Goal: Transaction & Acquisition: Book appointment/travel/reservation

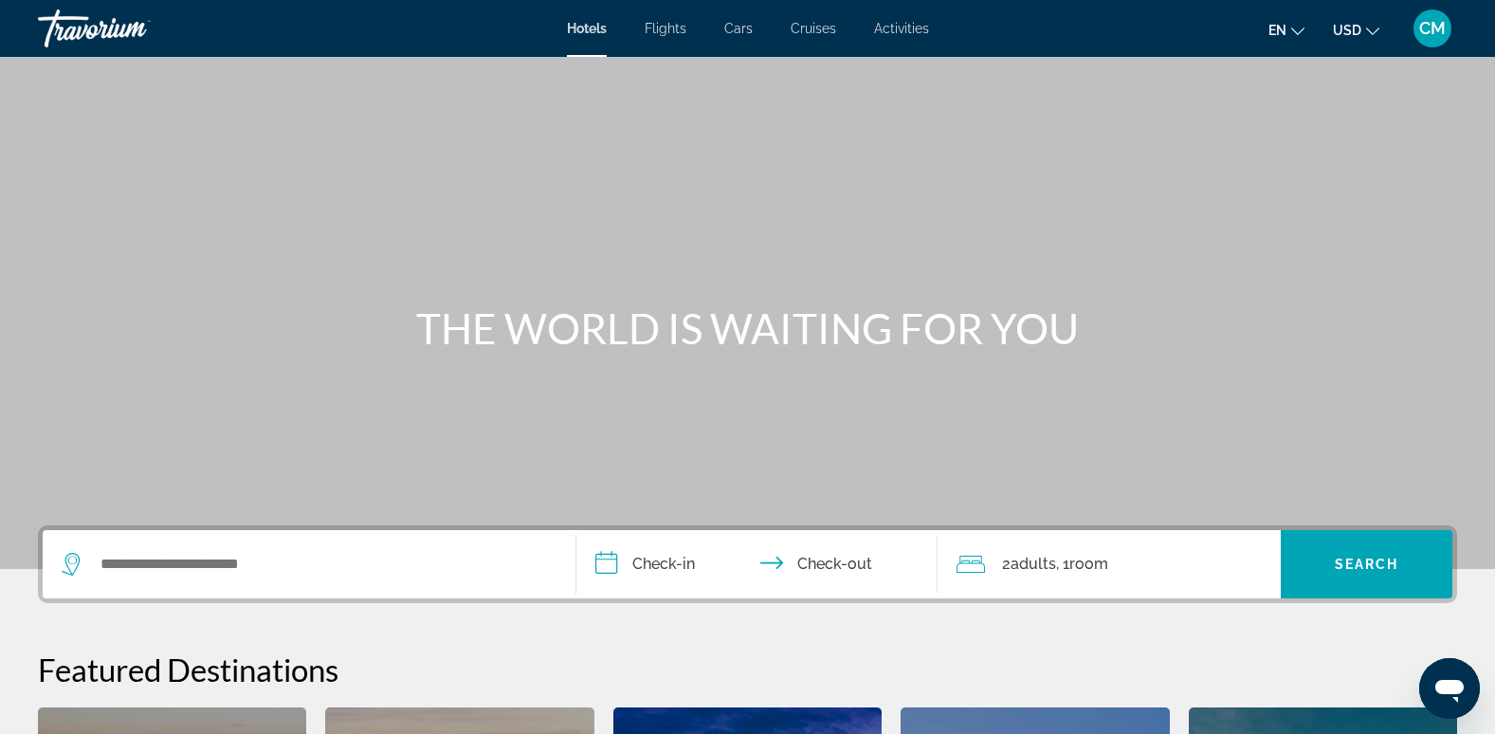
click at [912, 27] on span "Activities" at bounding box center [901, 28] width 55 height 15
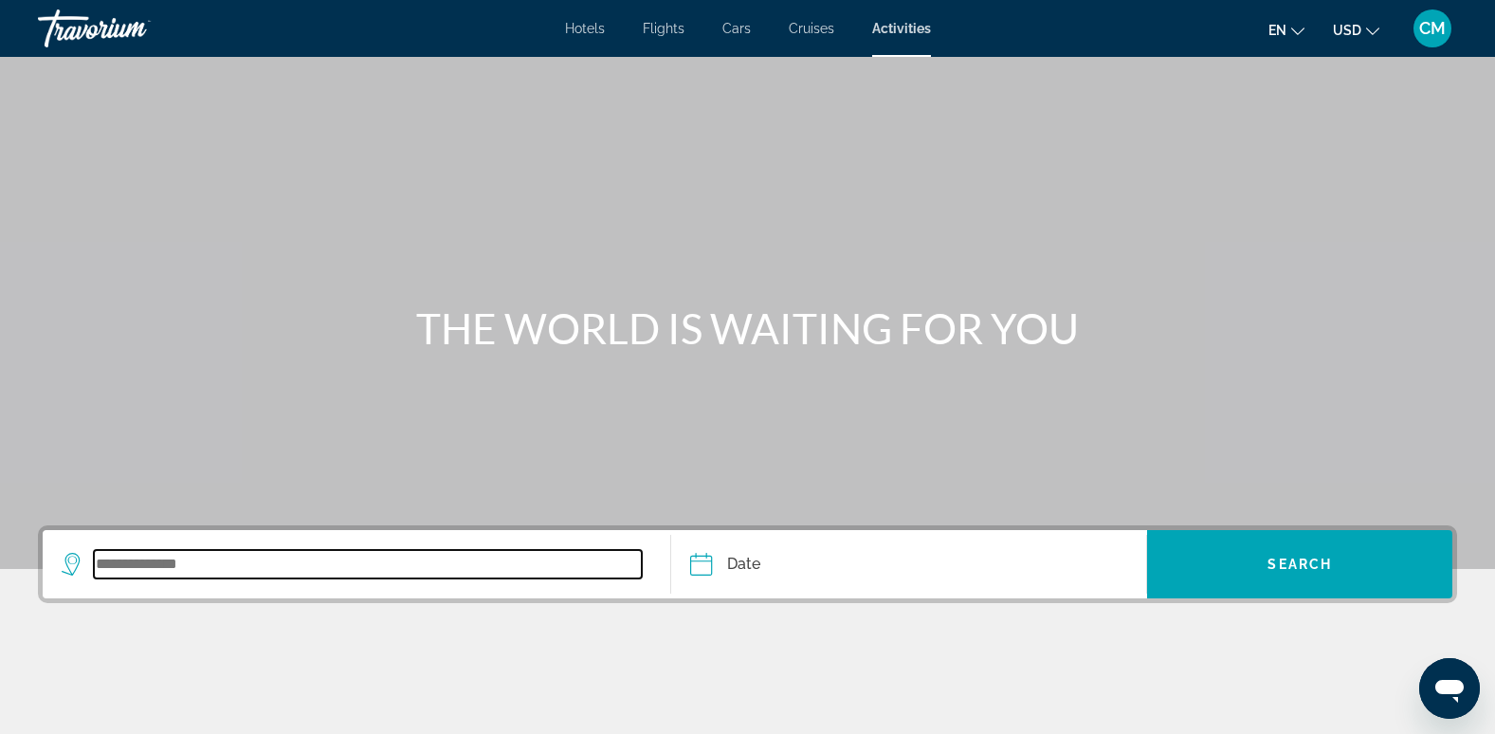
click at [416, 568] on input "Search widget" at bounding box center [368, 564] width 548 height 28
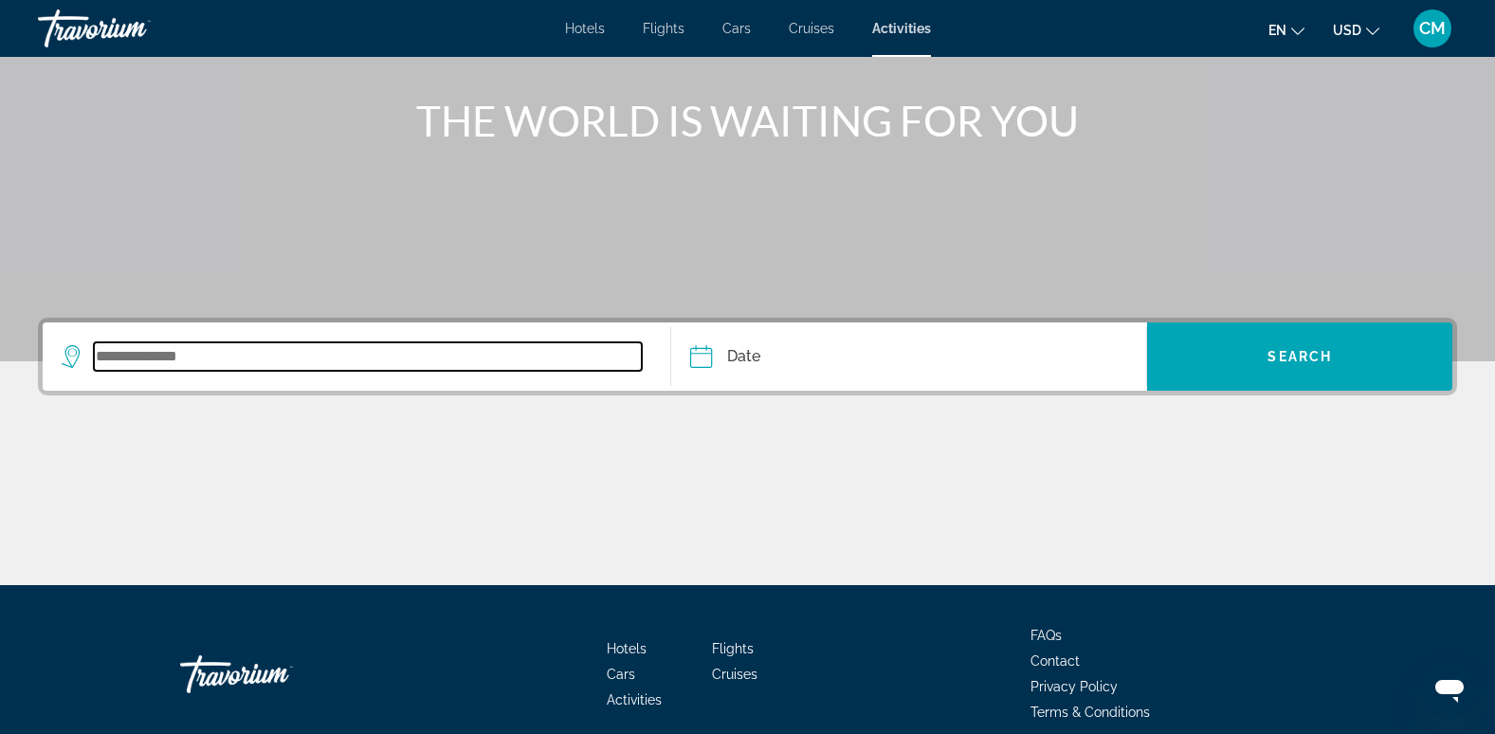
scroll to position [291, 0]
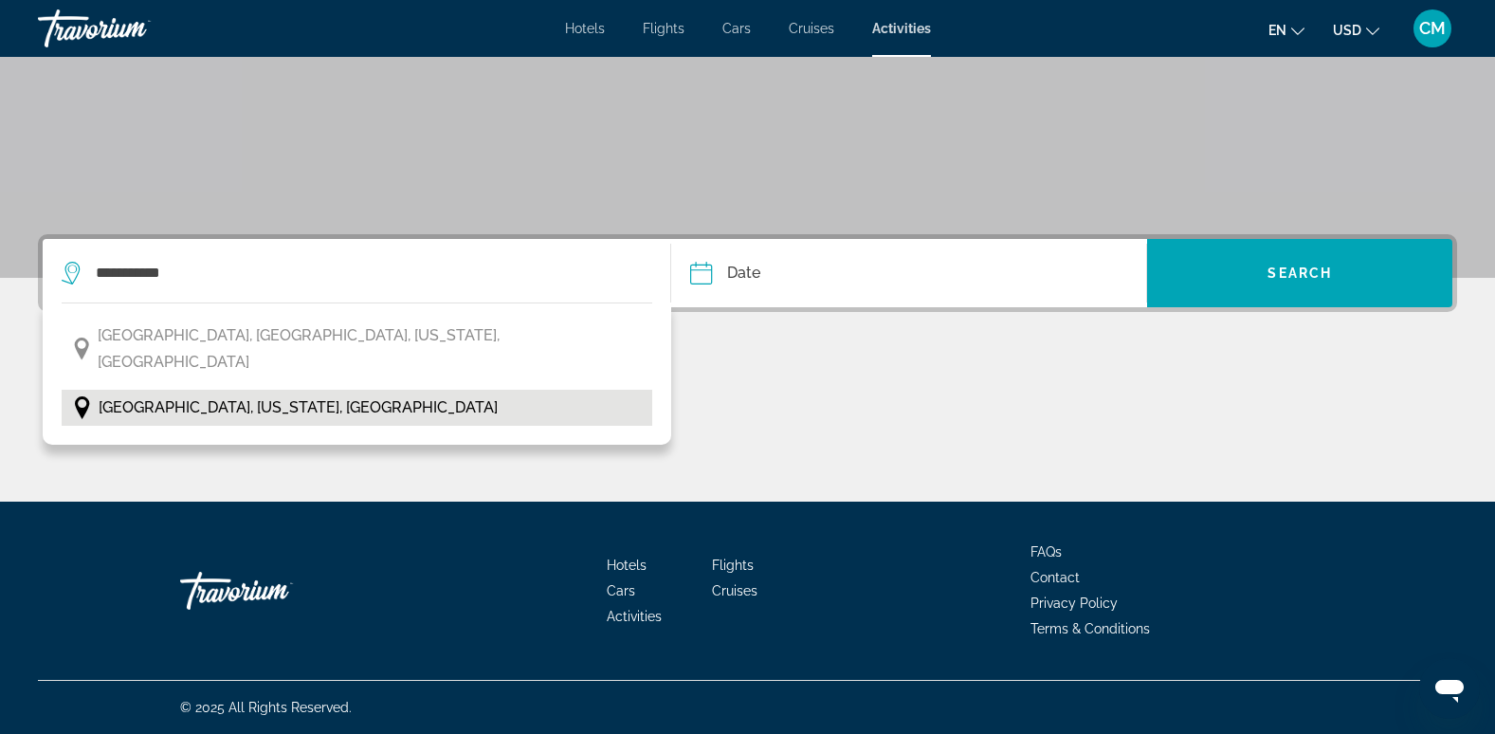
click at [284, 394] on span "[GEOGRAPHIC_DATA], [US_STATE], [GEOGRAPHIC_DATA]" at bounding box center [298, 407] width 399 height 27
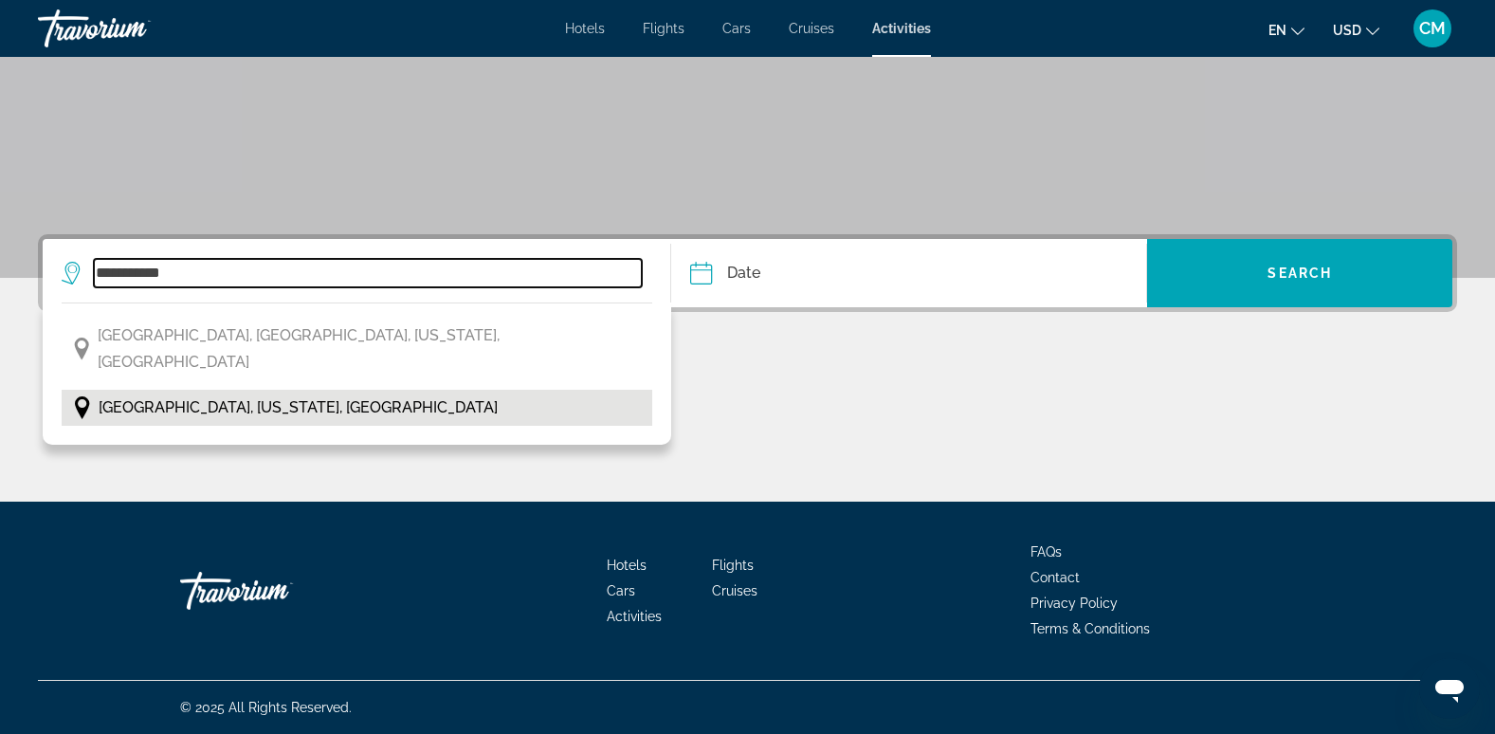
type input "**********"
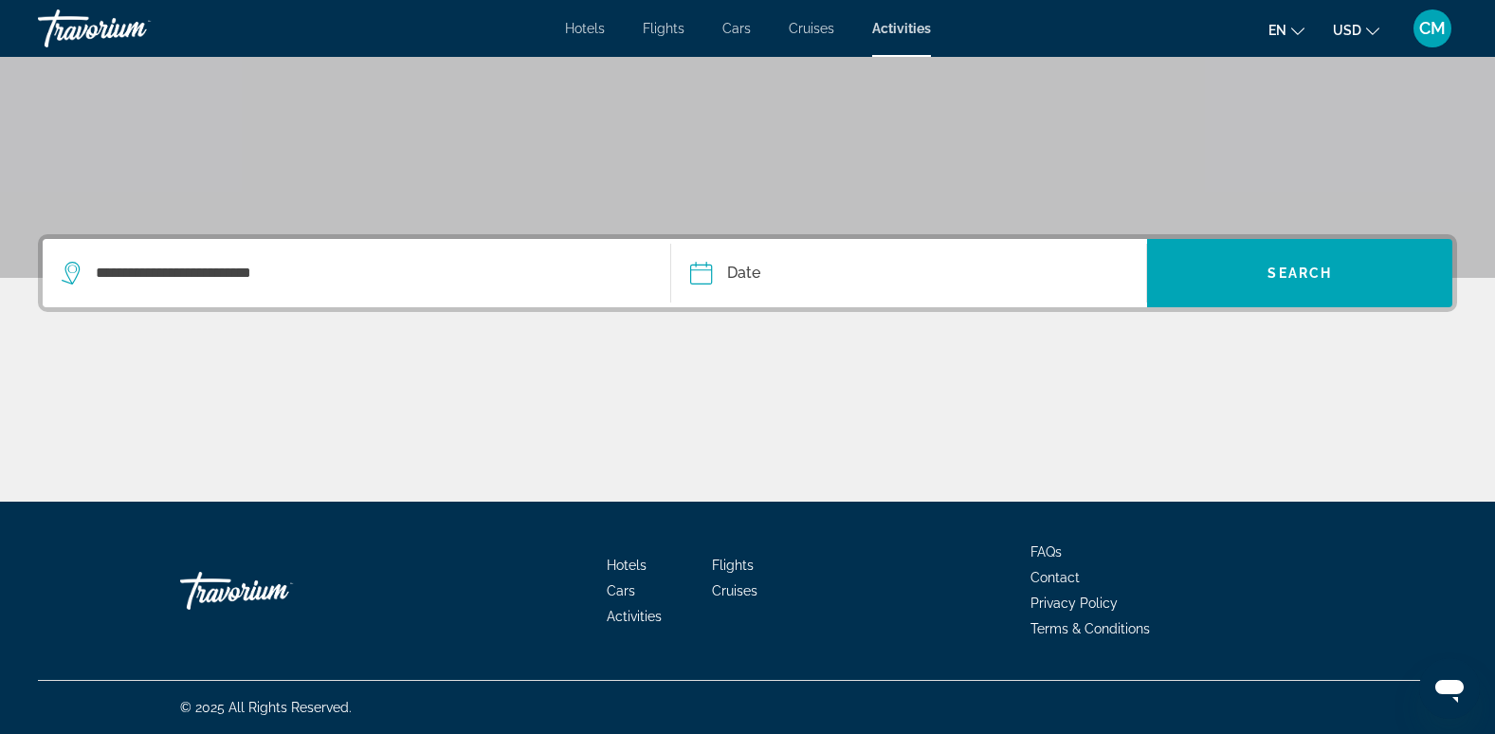
click at [774, 264] on input "Date" at bounding box center [803, 276] width 236 height 74
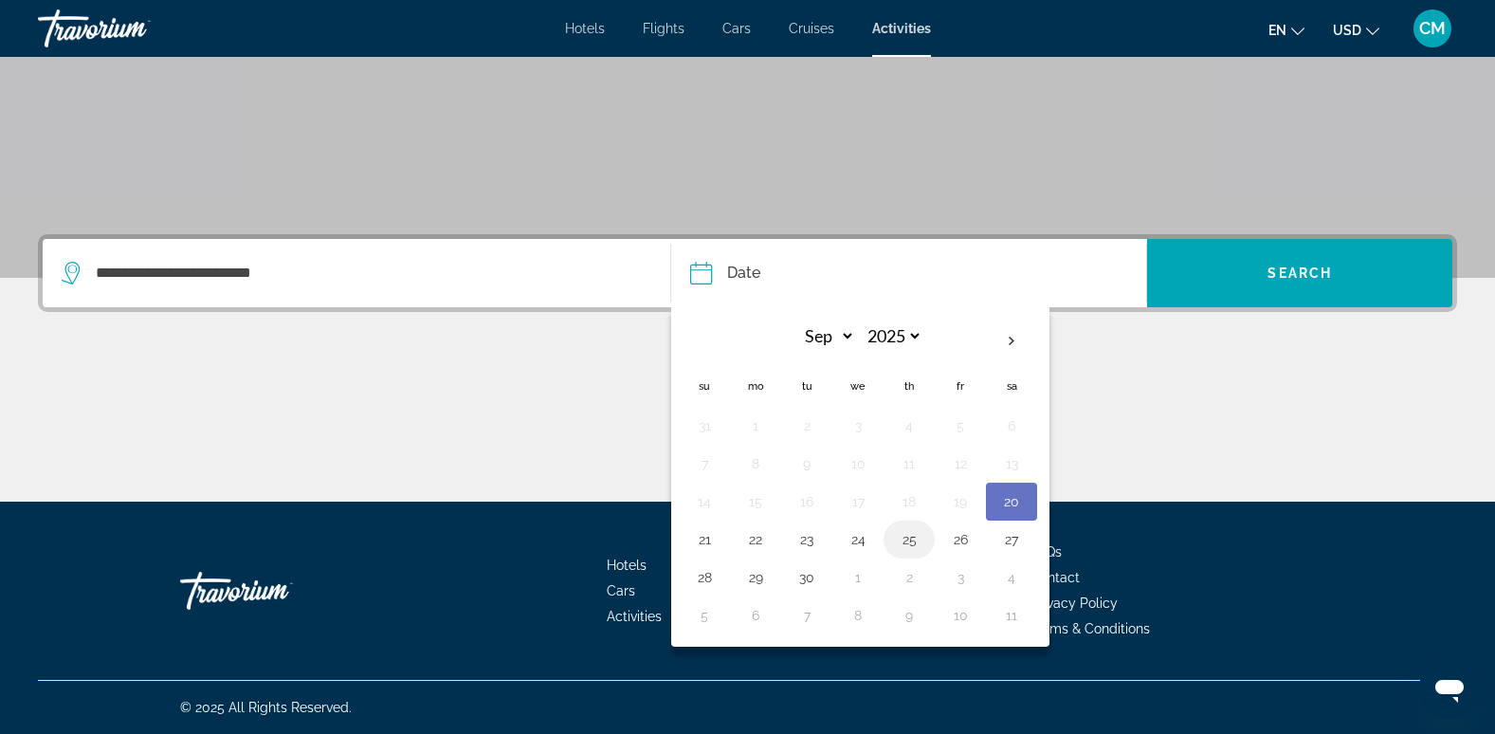
click at [905, 538] on button "25" at bounding box center [909, 539] width 30 height 27
type input "**********"
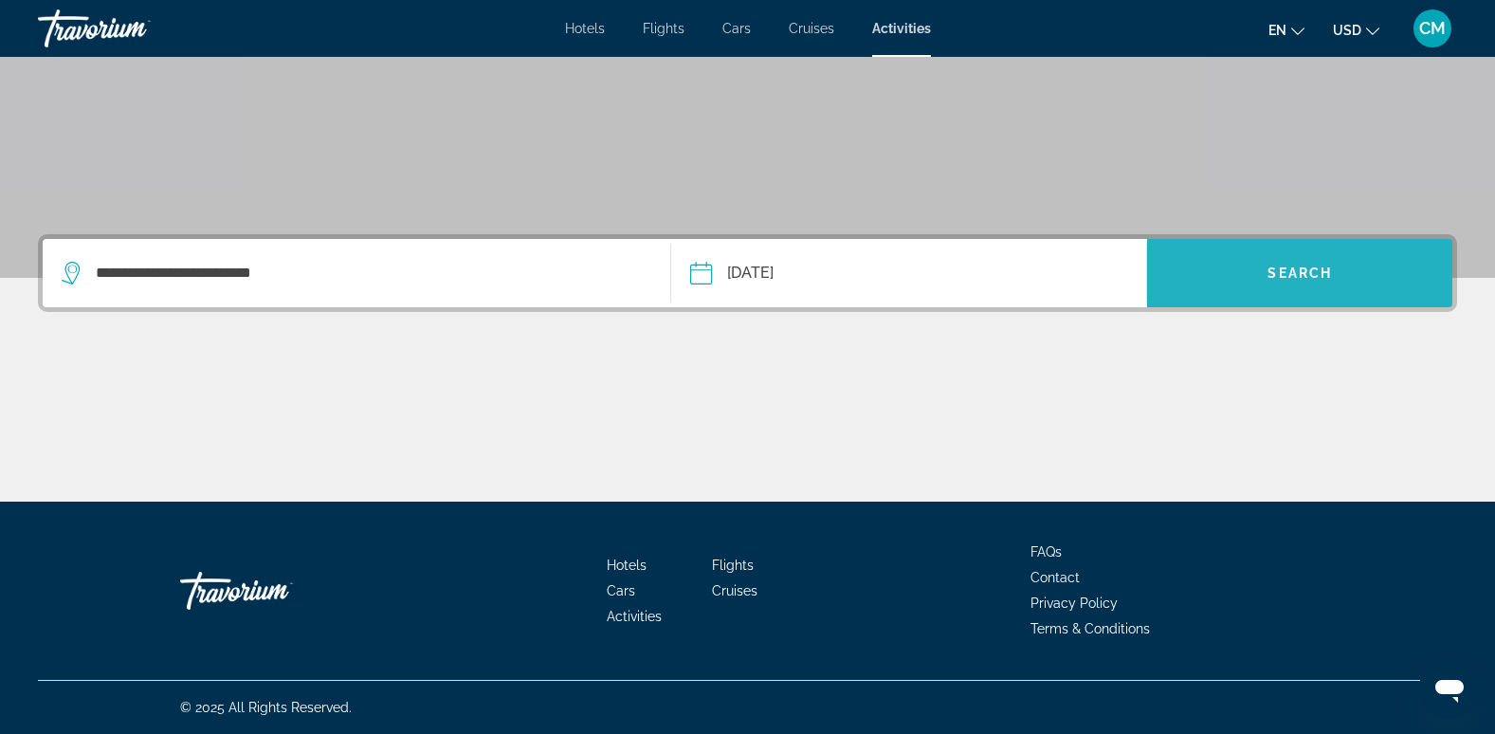
click at [1297, 268] on span "Search" at bounding box center [1299, 272] width 64 height 15
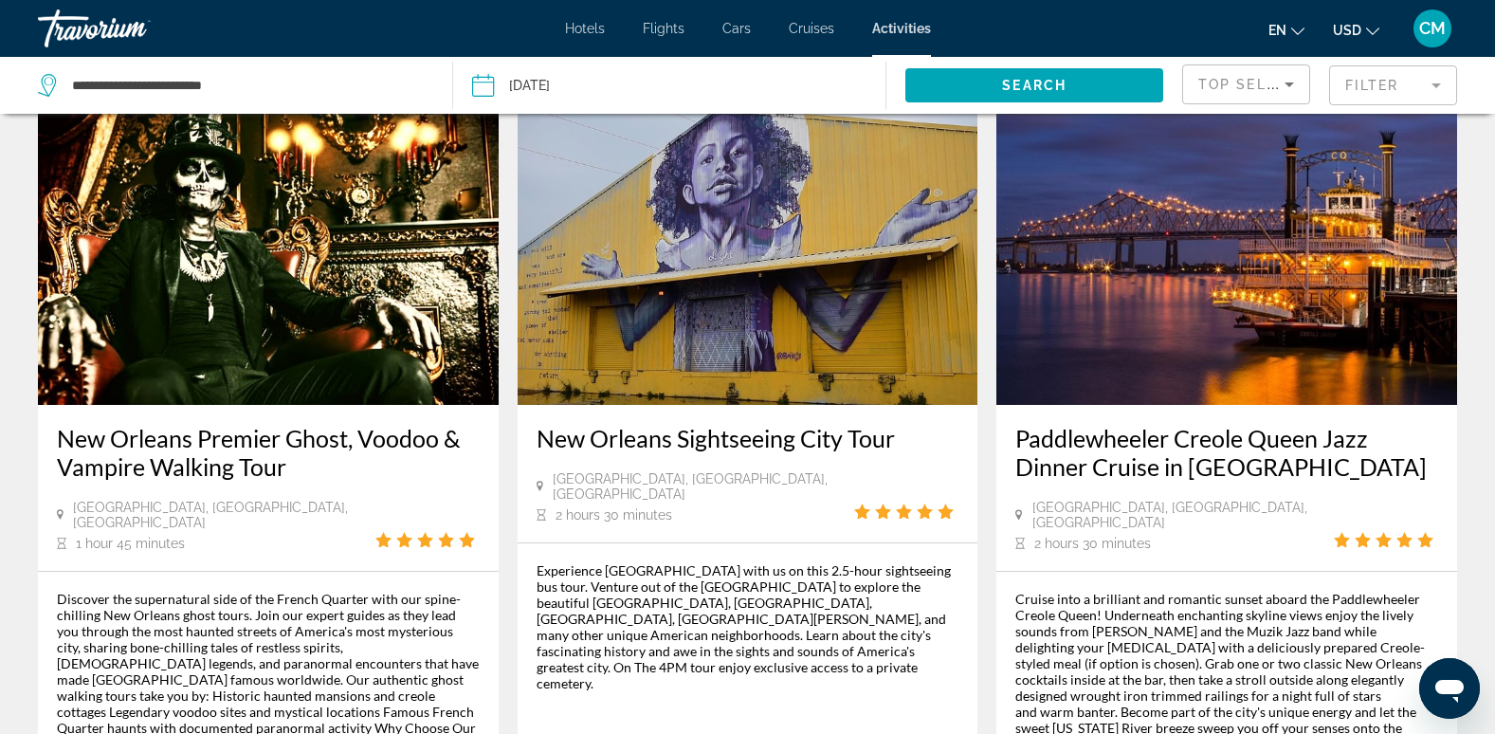
scroll to position [948, 0]
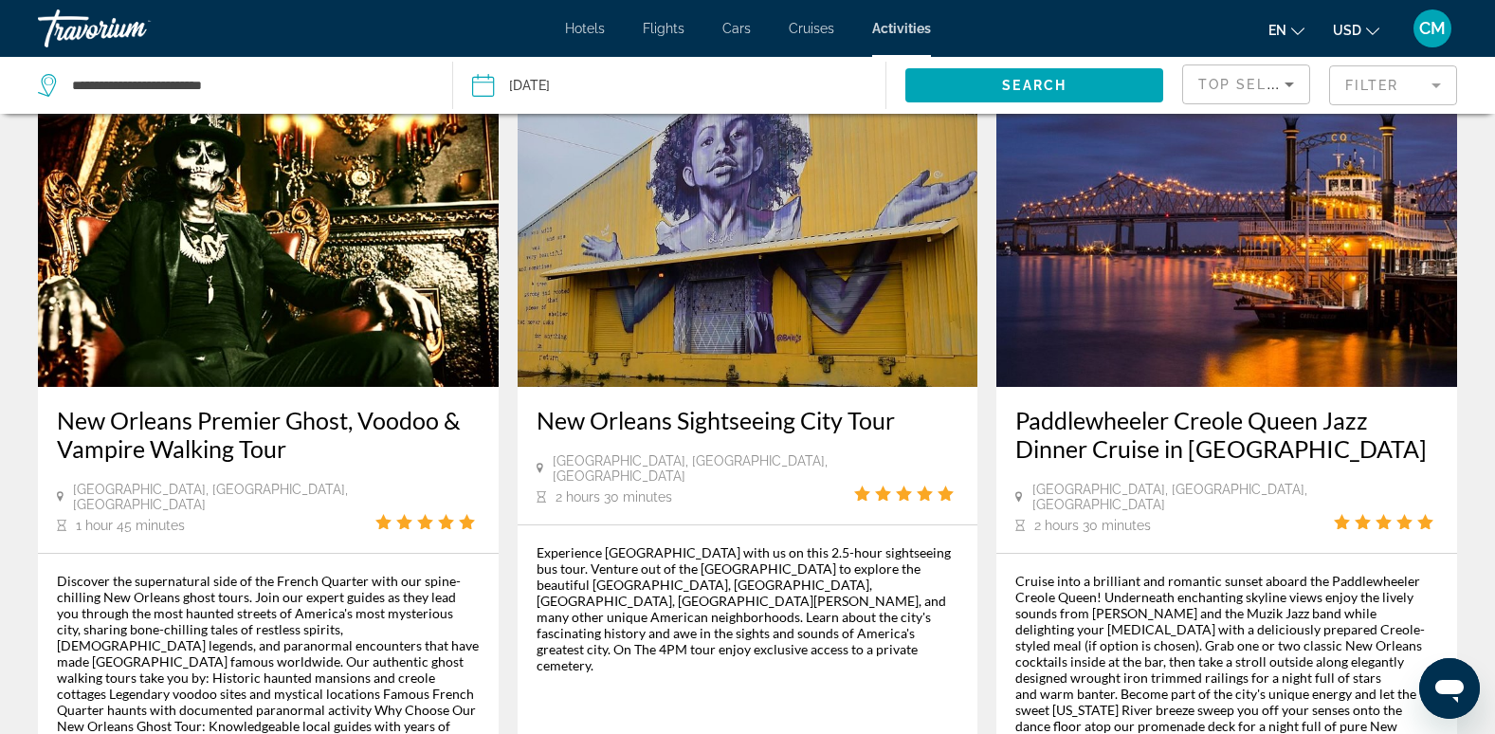
click at [1227, 406] on h3 "Paddlewheeler Creole Queen Jazz Dinner Cruise in [GEOGRAPHIC_DATA]" at bounding box center [1226, 434] width 423 height 57
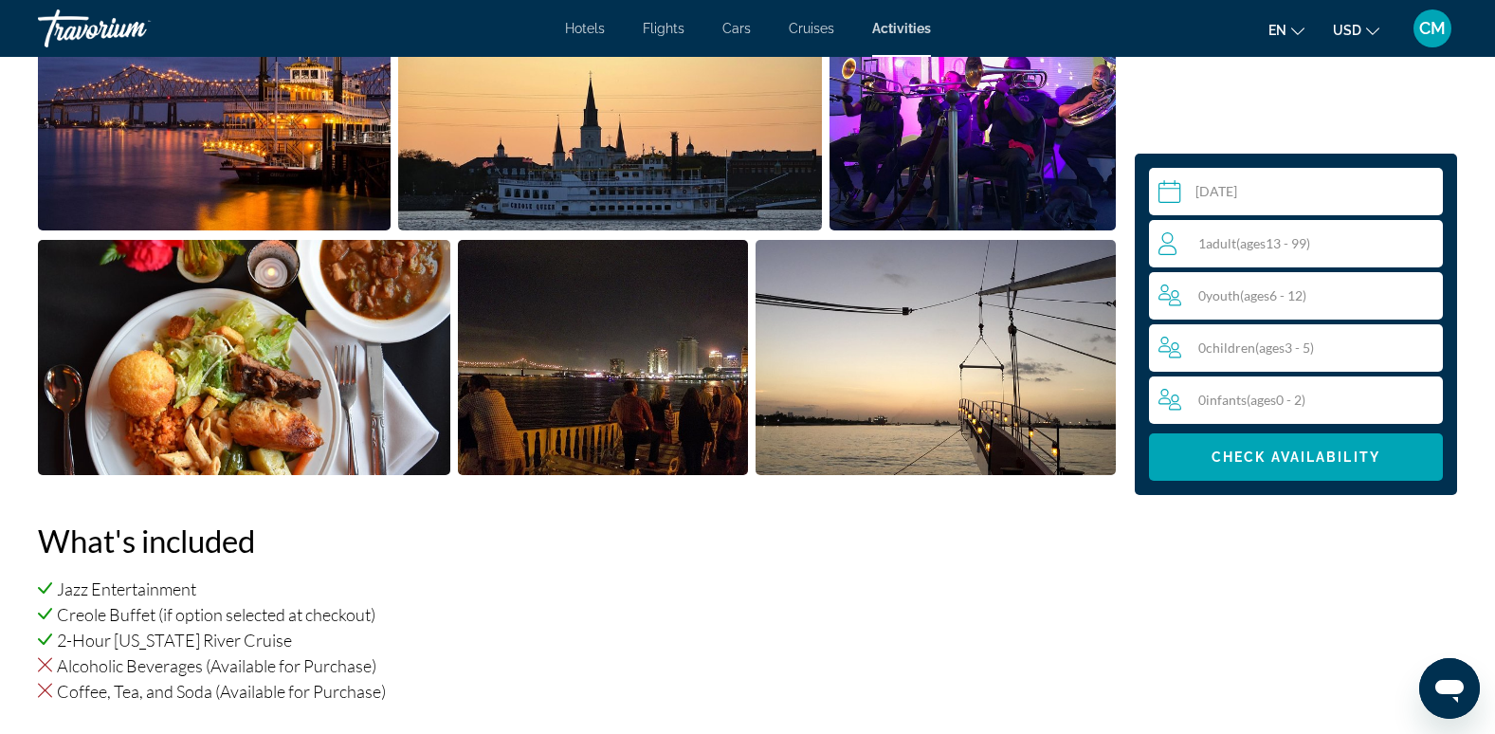
scroll to position [1043, 0]
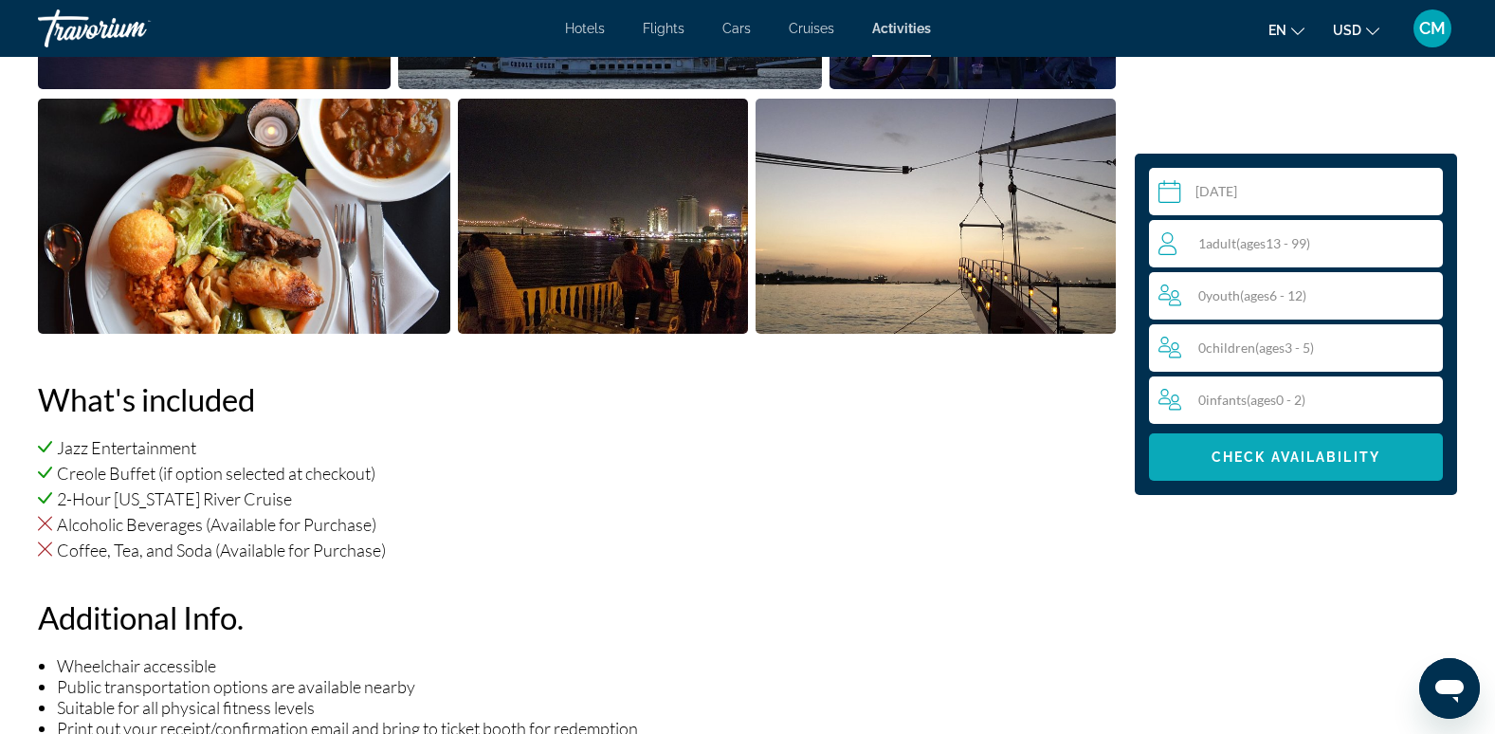
click at [1248, 458] on span "Check Availability" at bounding box center [1295, 456] width 169 height 15
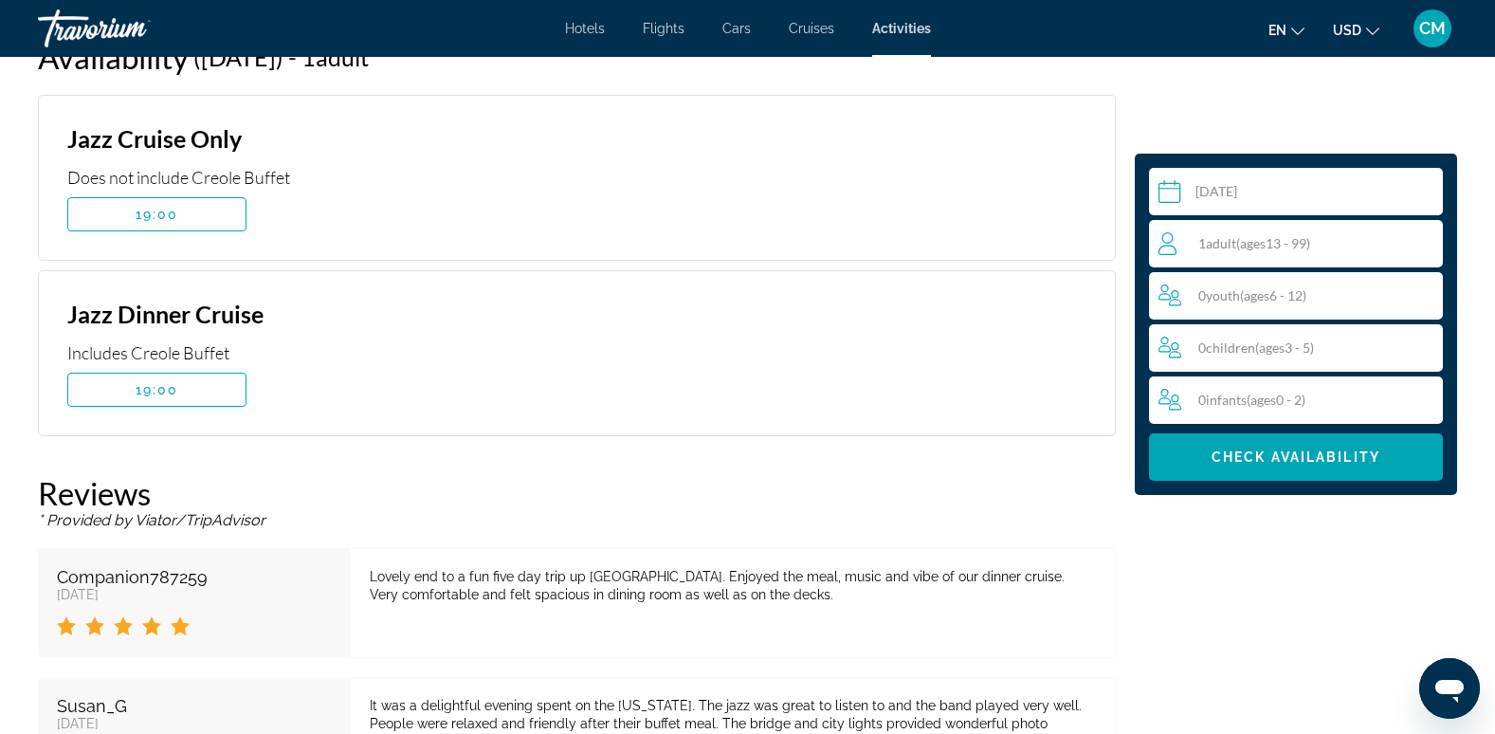
scroll to position [2806, 0]
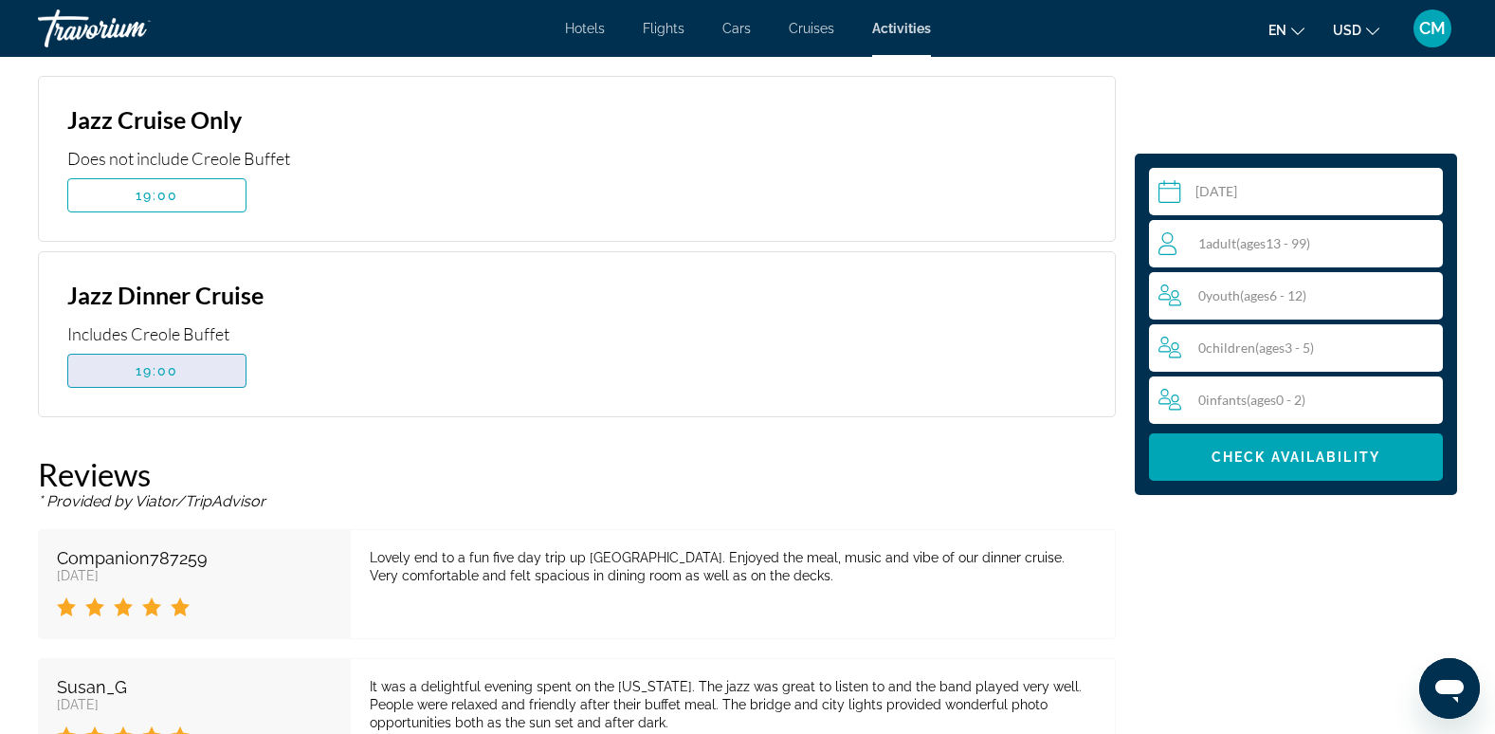
click at [150, 365] on span "19:00" at bounding box center [158, 370] width 44 height 15
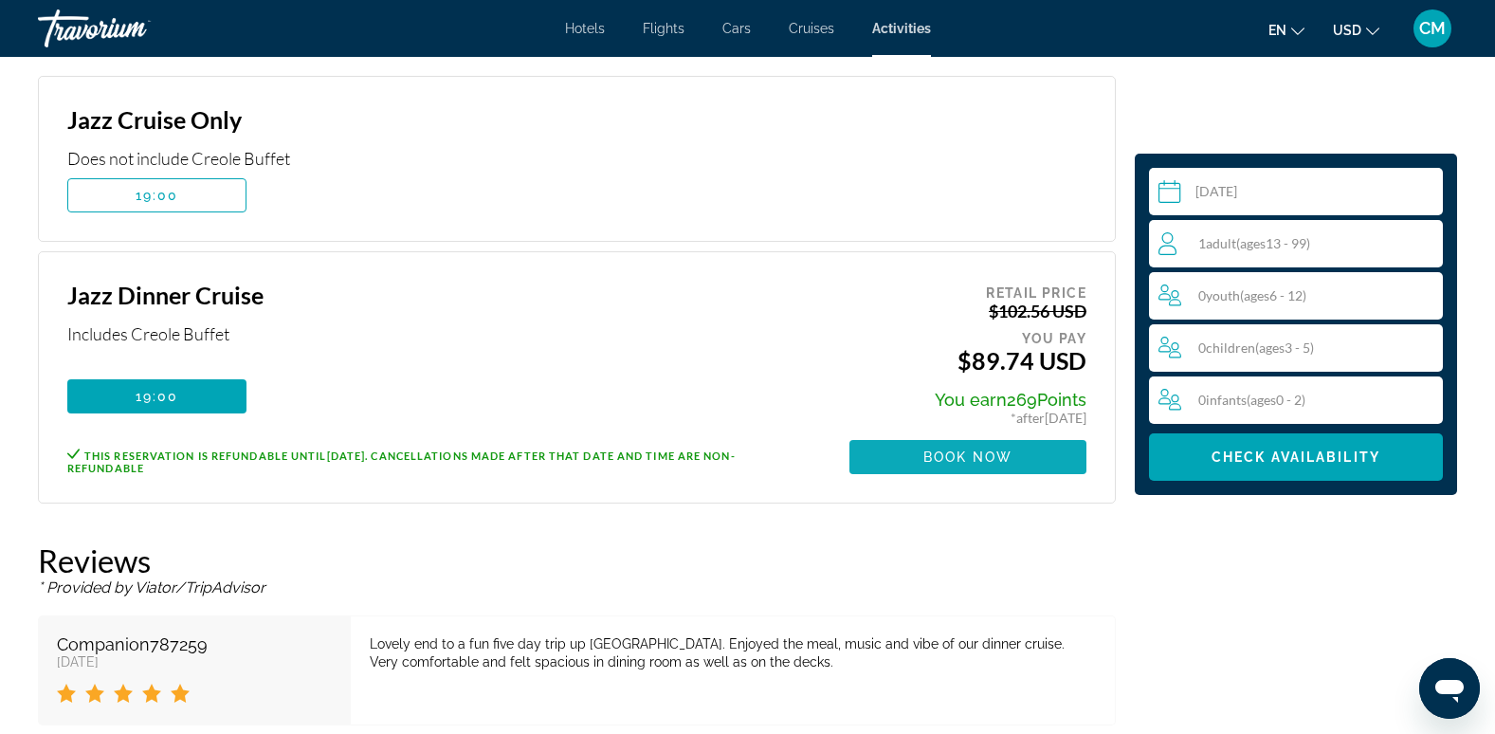
click at [989, 456] on span "Book now" at bounding box center [968, 456] width 90 height 15
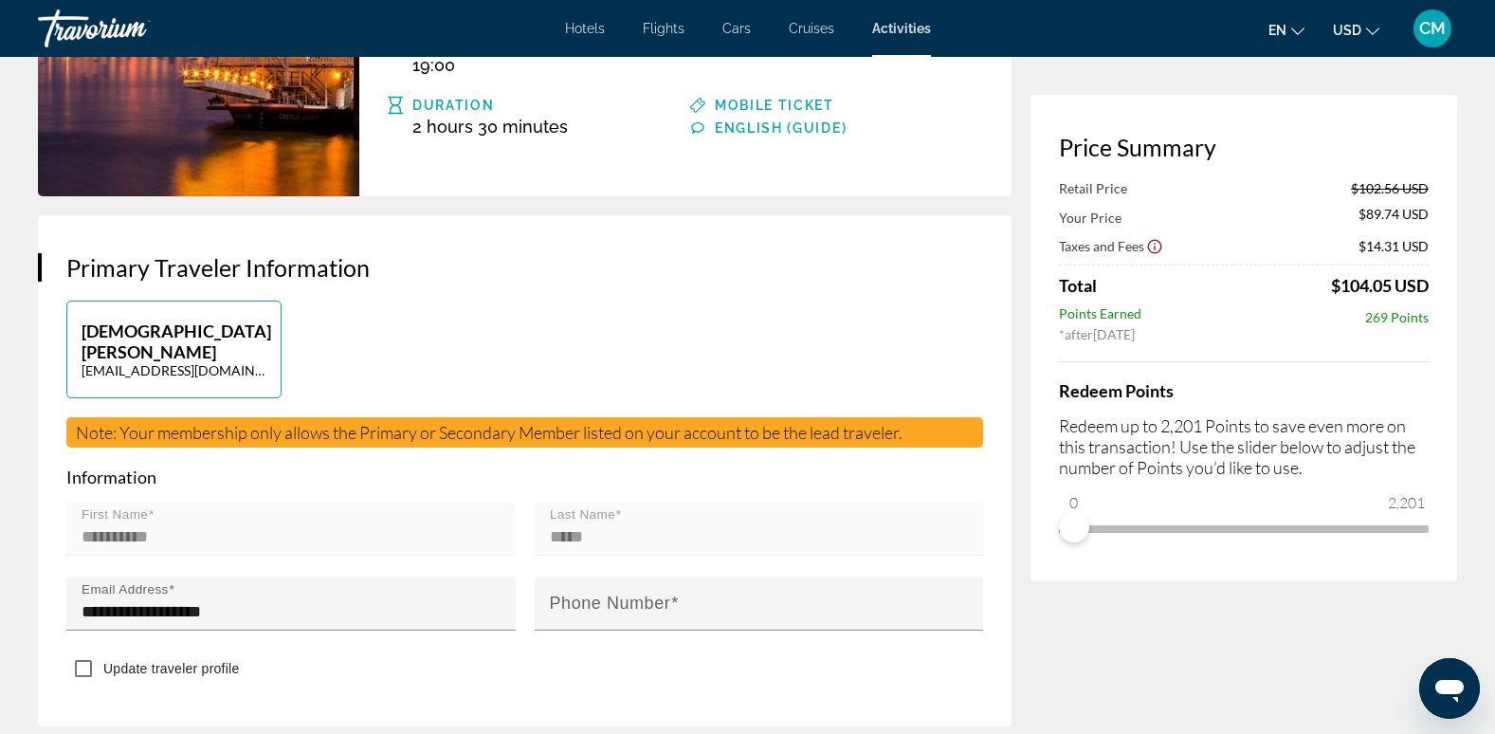
scroll to position [284, 0]
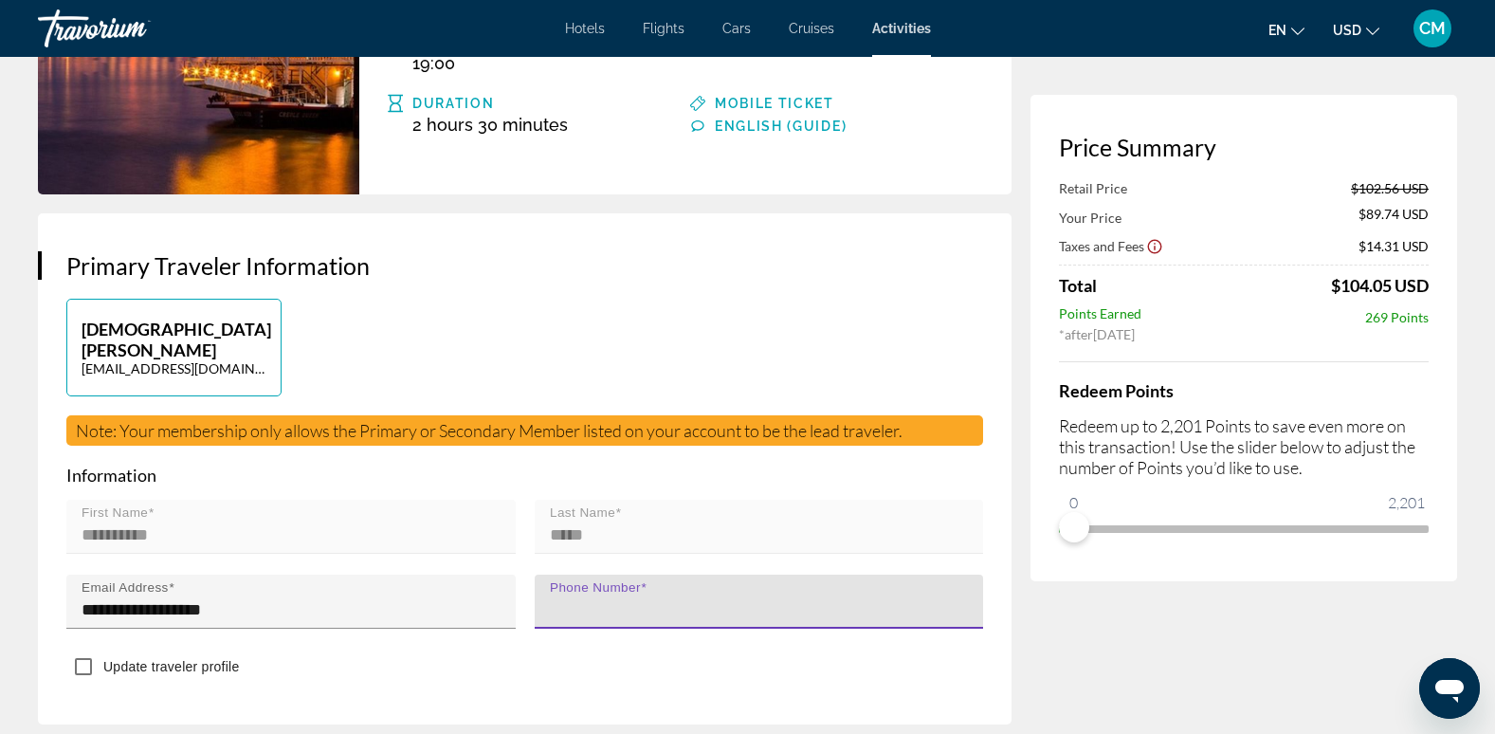
click at [718, 574] on div "Phone Number" at bounding box center [765, 601] width 430 height 54
type input "**********"
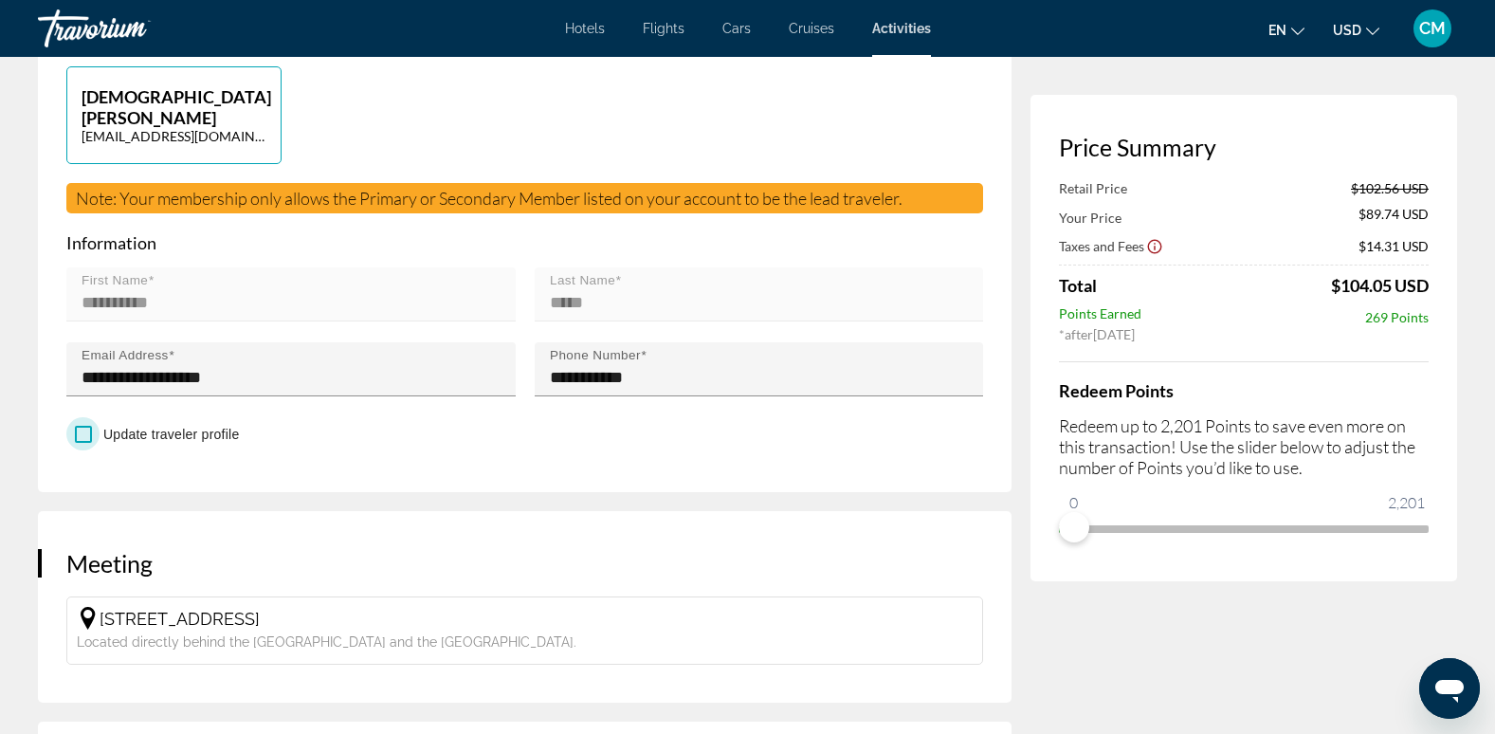
scroll to position [474, 0]
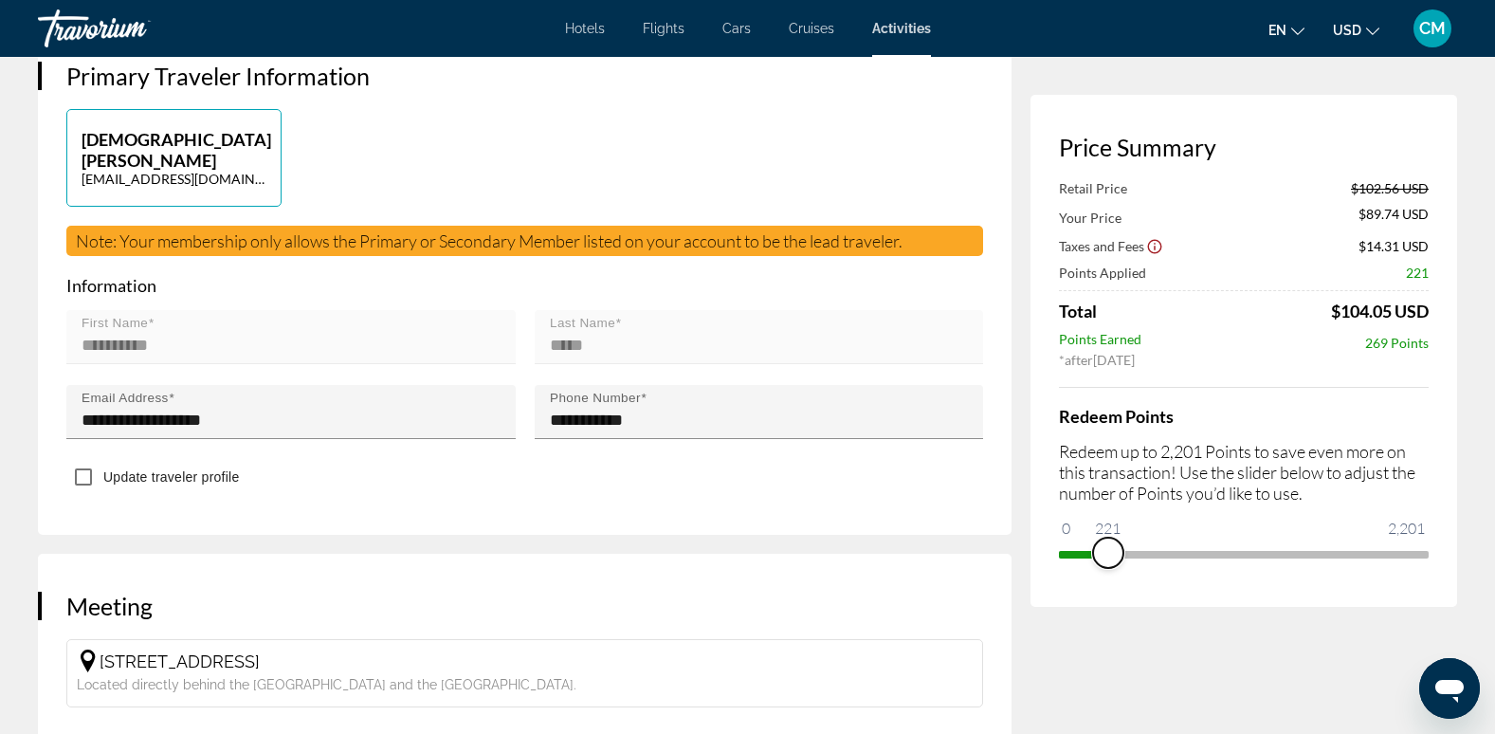
drag, startPoint x: 1080, startPoint y: 529, endPoint x: 1108, endPoint y: 527, distance: 28.5
click at [1108, 551] on ngx-slider "0 2,201 221" at bounding box center [1244, 553] width 370 height 4
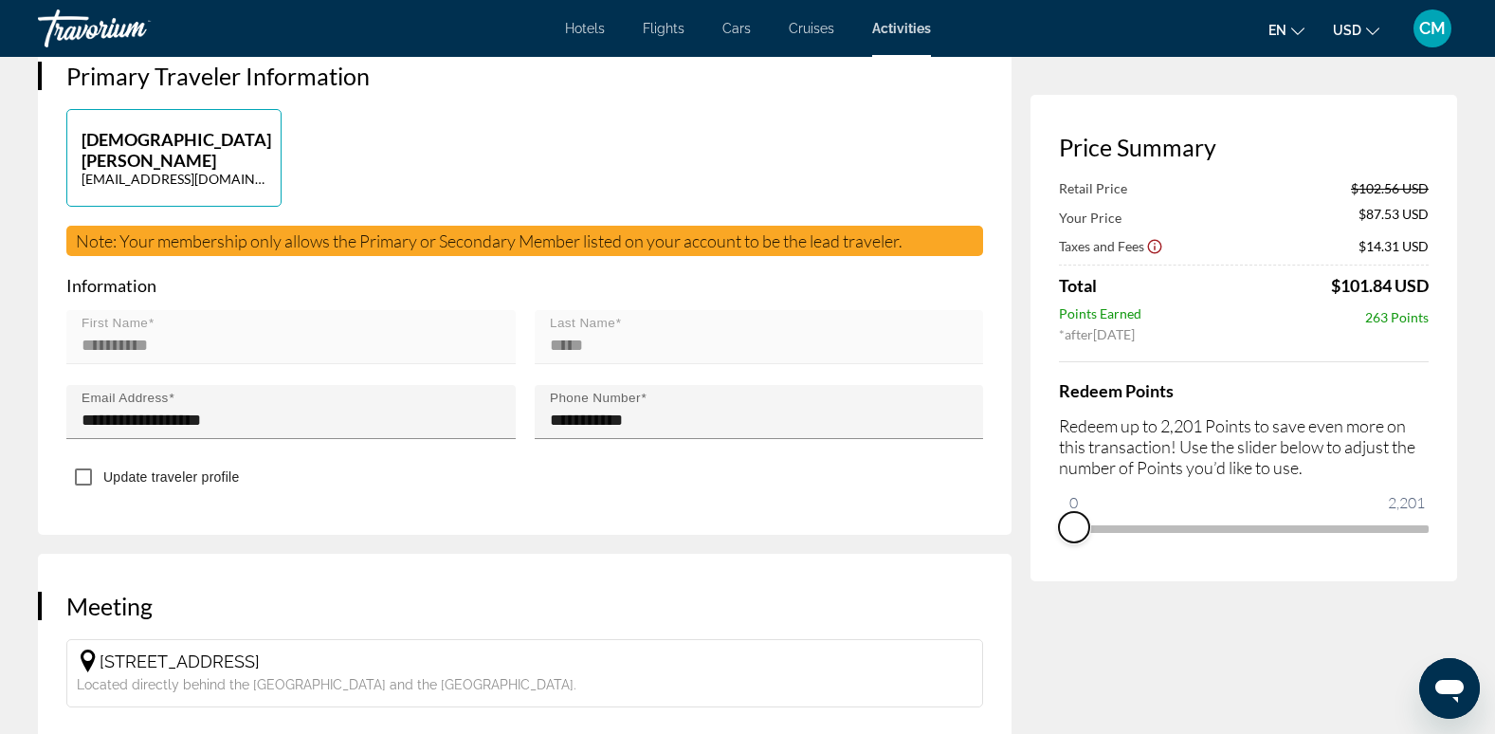
drag, startPoint x: 1108, startPoint y: 547, endPoint x: 1062, endPoint y: 542, distance: 46.7
click at [1062, 545] on div "Price Summary Retail Price $102.56 USD Your Price $87.53 USD Taxes and Fees $14…" at bounding box center [1243, 338] width 427 height 486
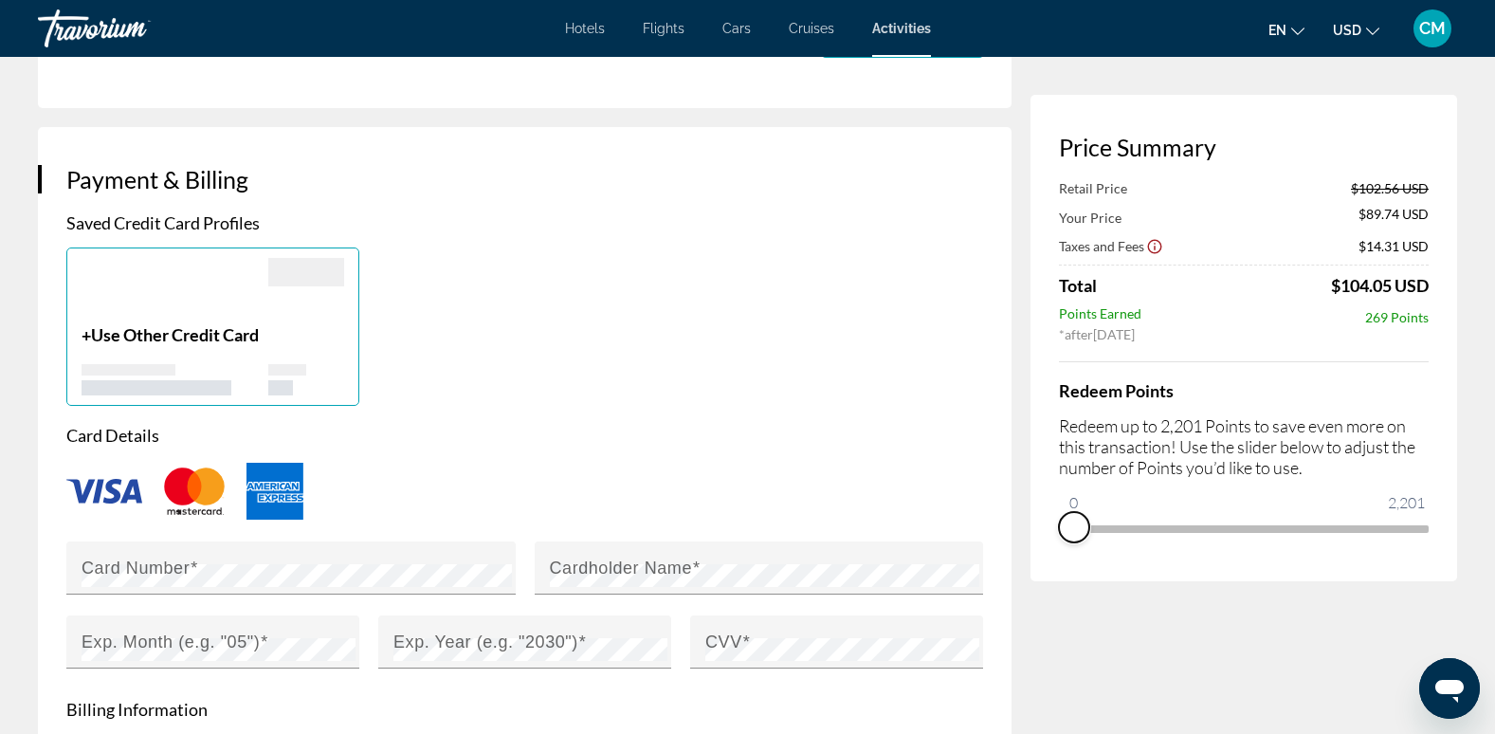
scroll to position [1422, 0]
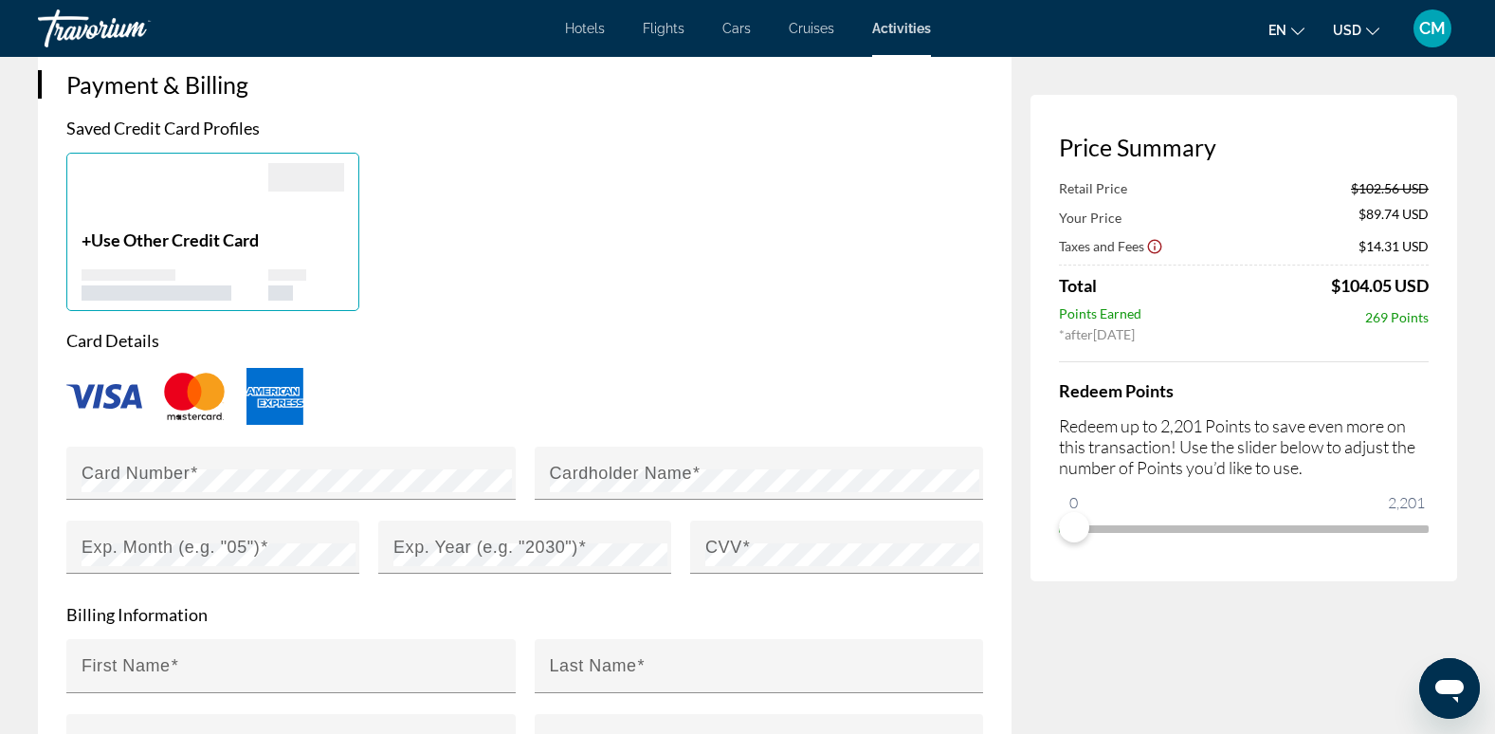
click at [103, 384] on img "Main content" at bounding box center [104, 396] width 76 height 25
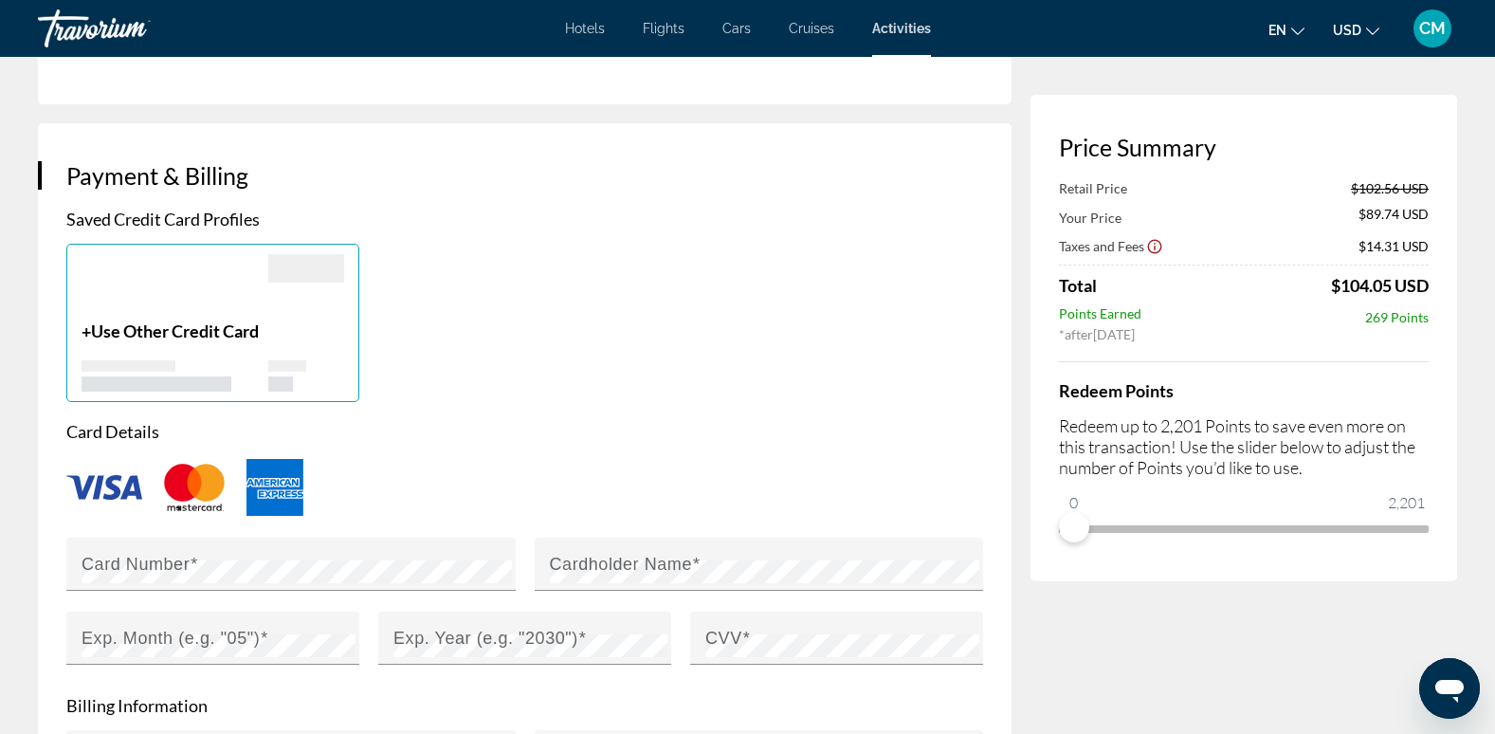
scroll to position [1137, 0]
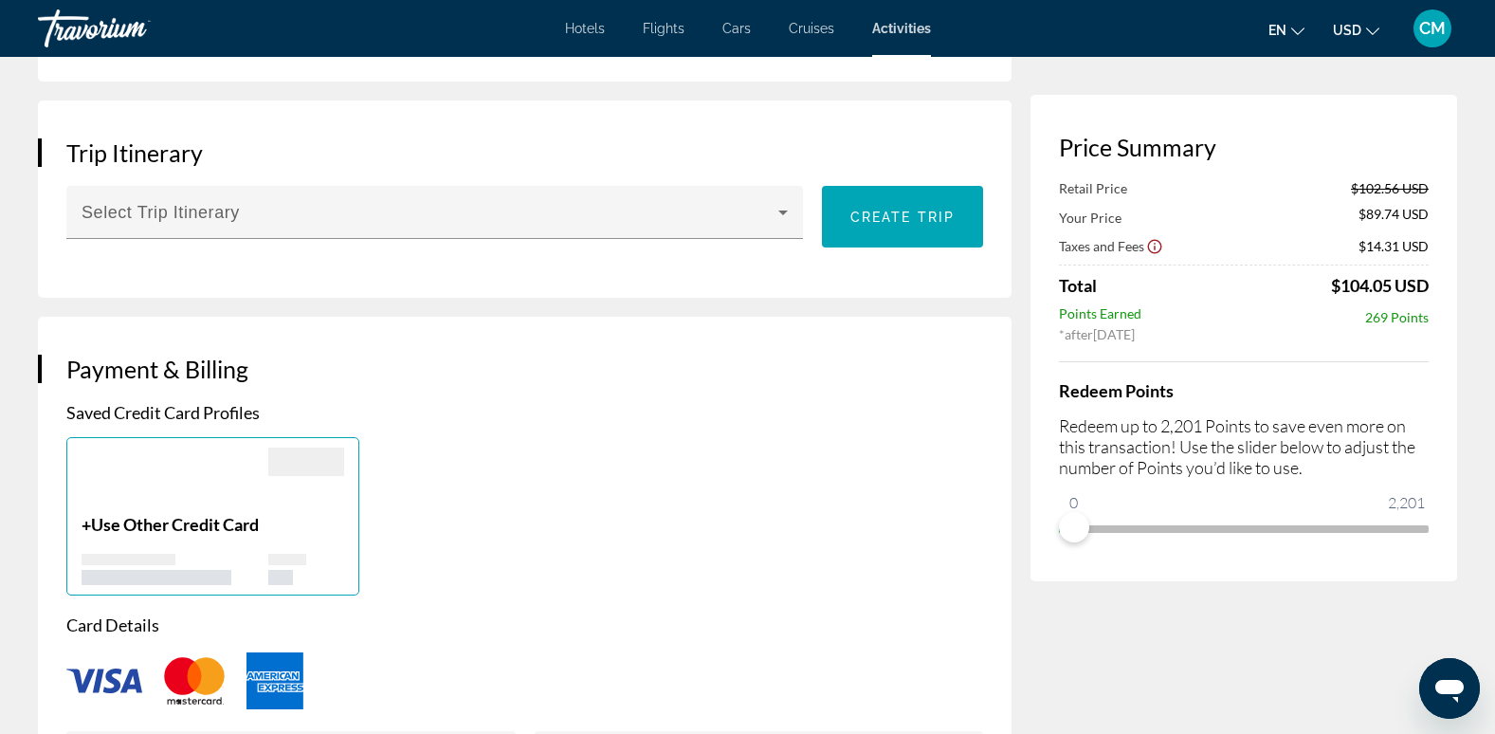
click at [88, 402] on p "Saved Credit Card Profiles" at bounding box center [524, 412] width 917 height 21
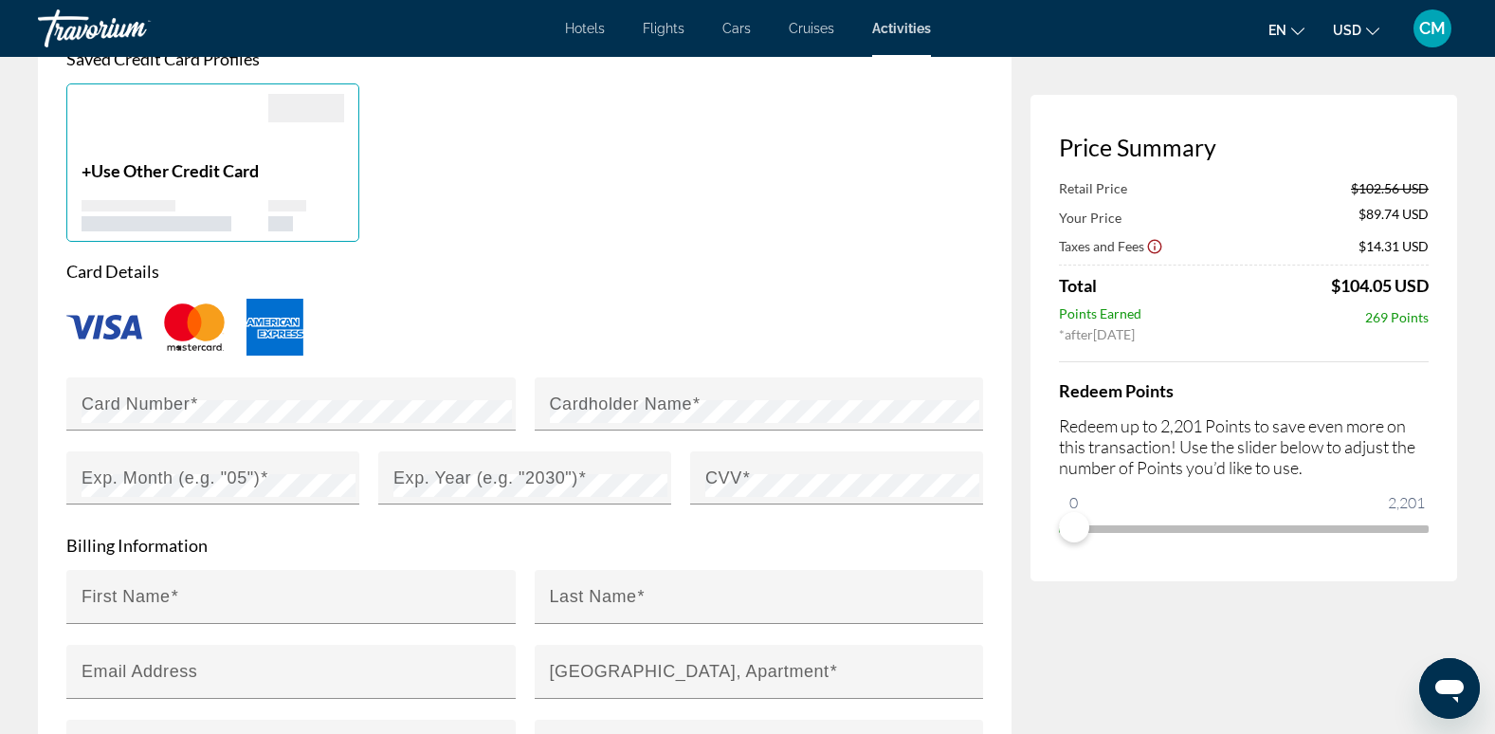
scroll to position [1517, 0]
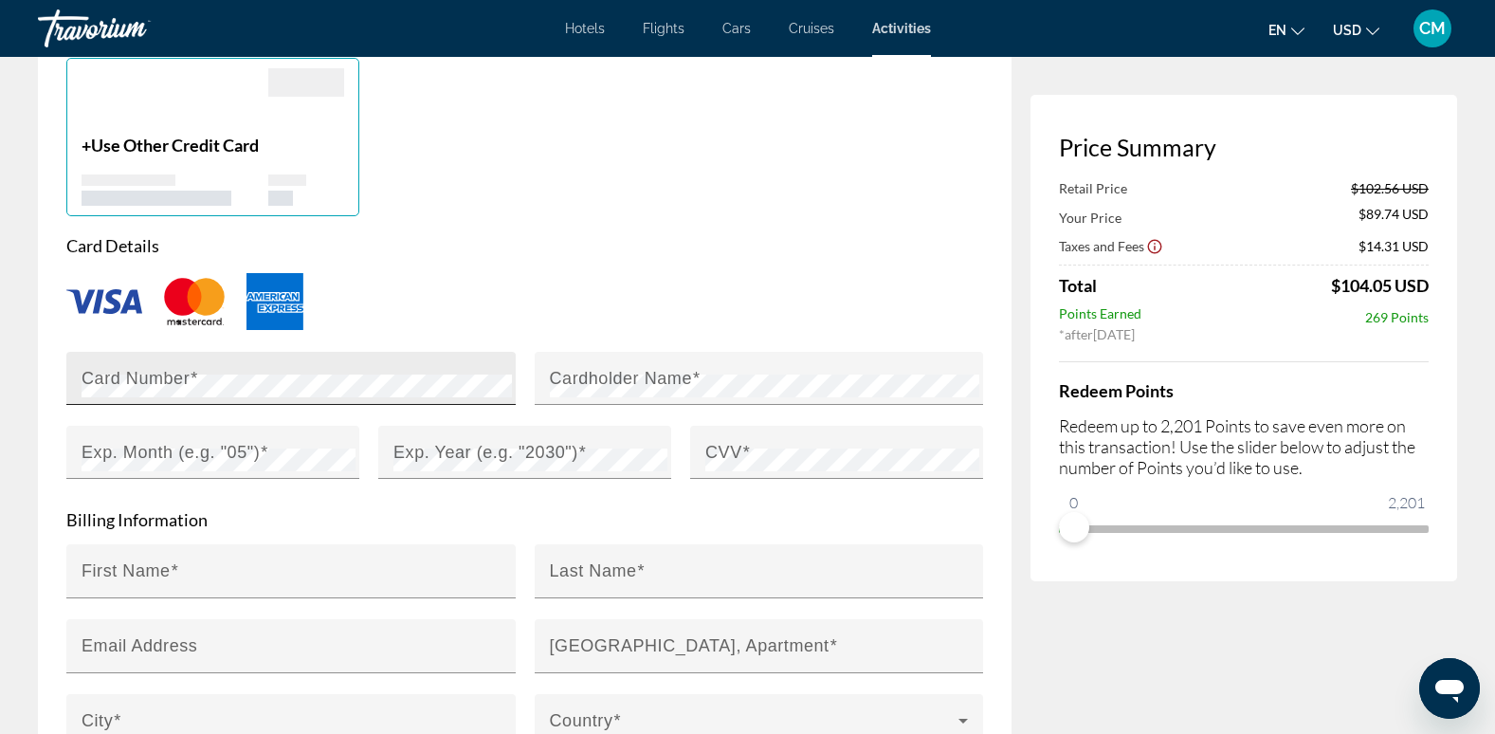
click at [136, 368] on mat-label "Card Number" at bounding box center [136, 377] width 108 height 19
click at [208, 352] on div "Card Number" at bounding box center [297, 378] width 430 height 53
click at [601, 368] on mat-label "Cardholder Name" at bounding box center [621, 377] width 143 height 19
click at [190, 442] on mat-label "Exp. Month (e.g. "05")" at bounding box center [171, 451] width 178 height 19
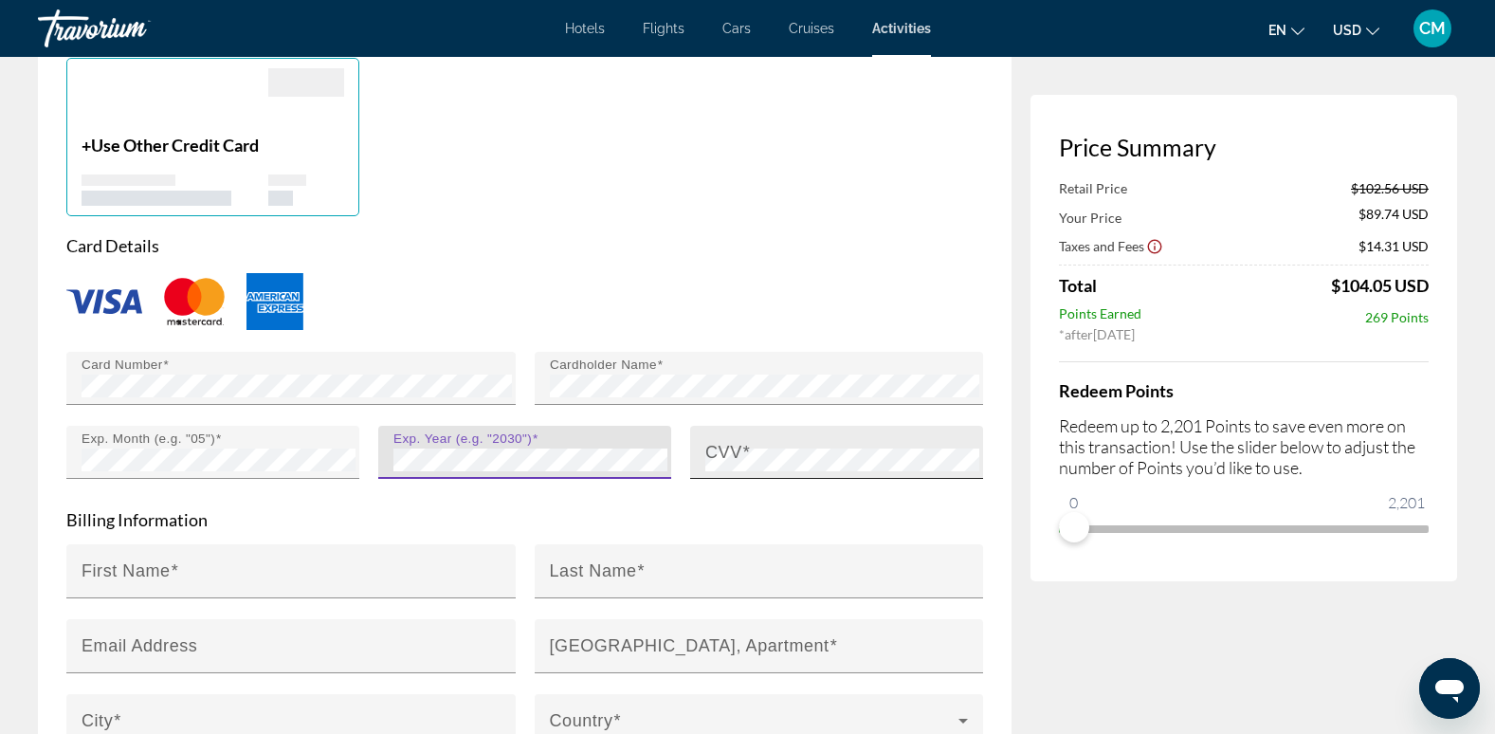
click at [720, 442] on mat-label "CVV" at bounding box center [723, 451] width 37 height 19
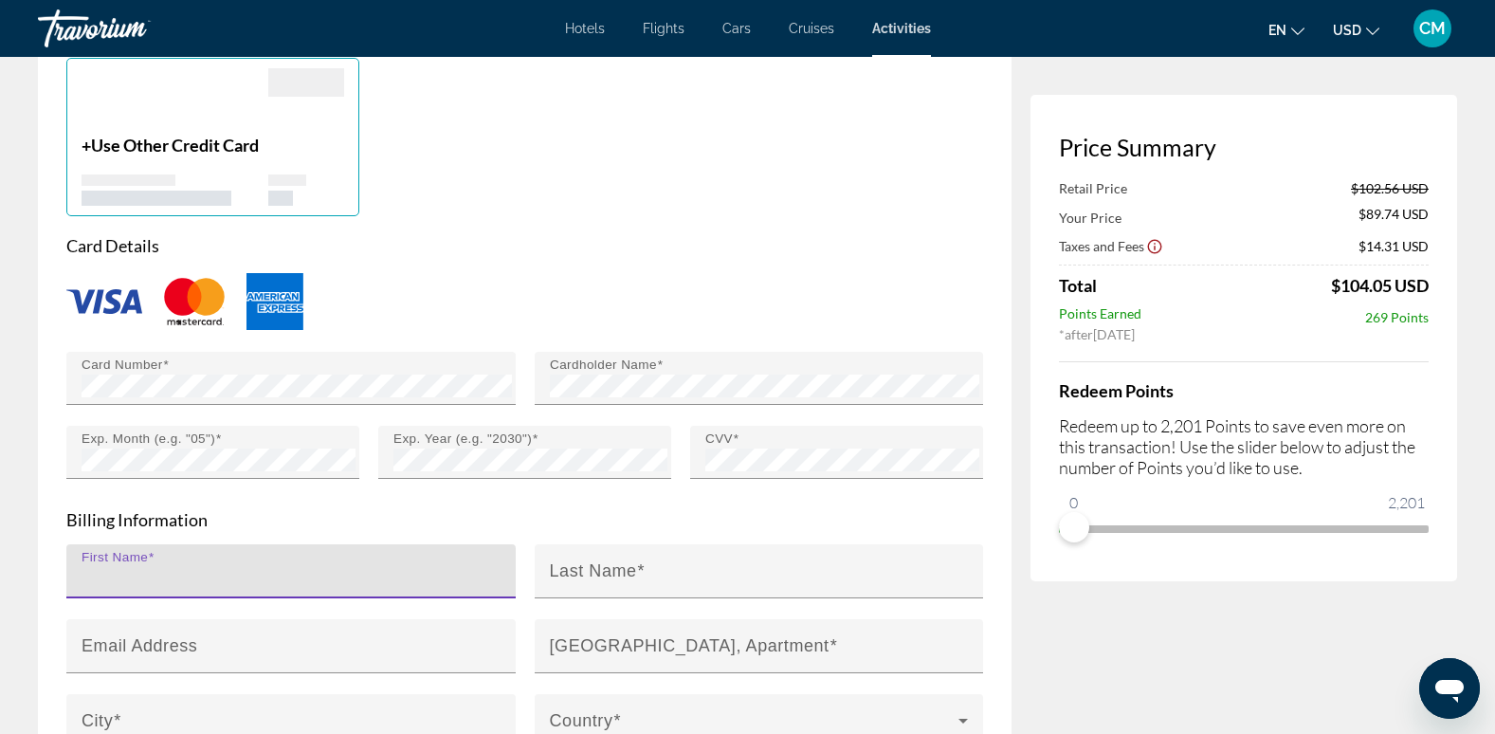
click at [242, 568] on input "First Name" at bounding box center [297, 579] width 430 height 23
type input "**********"
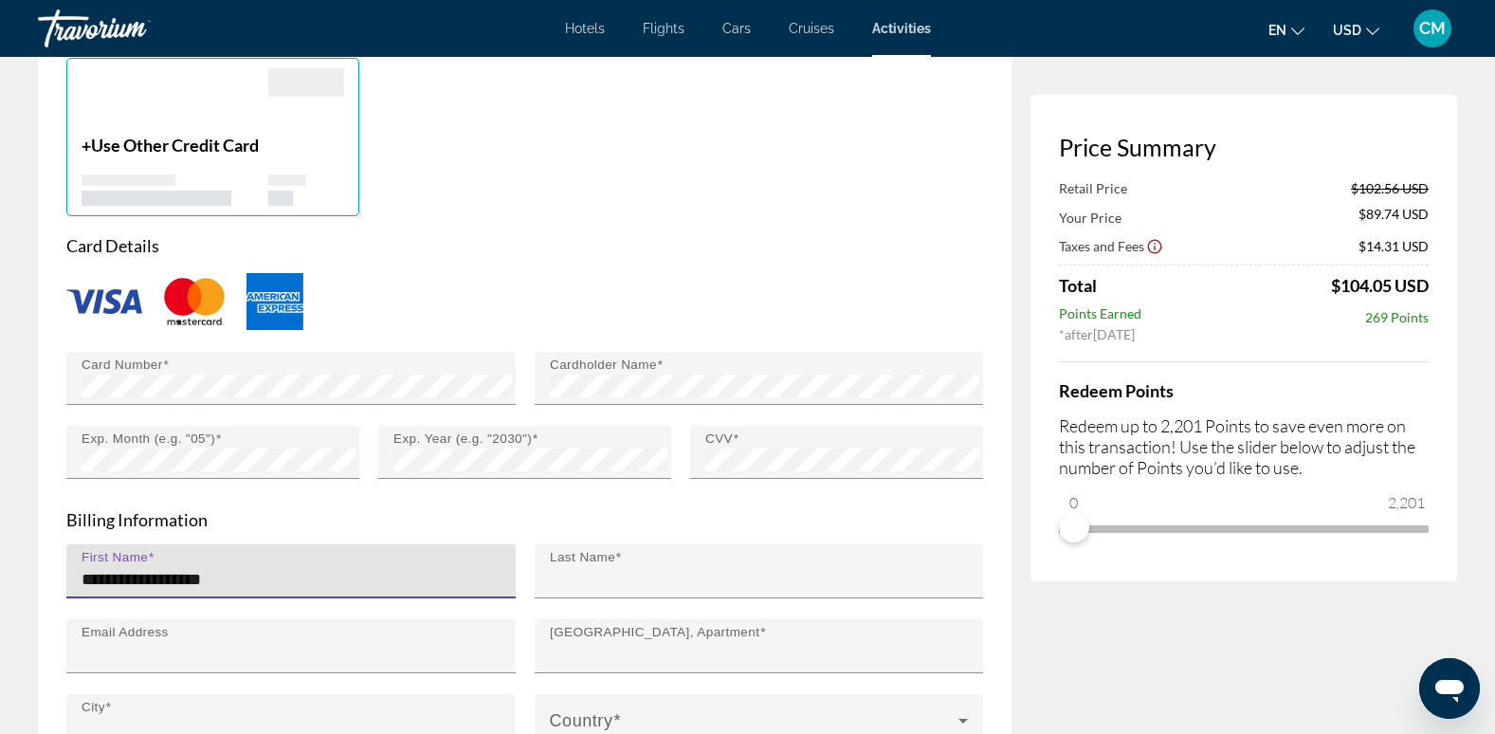
type input "*****"
type input "**********"
type input "**"
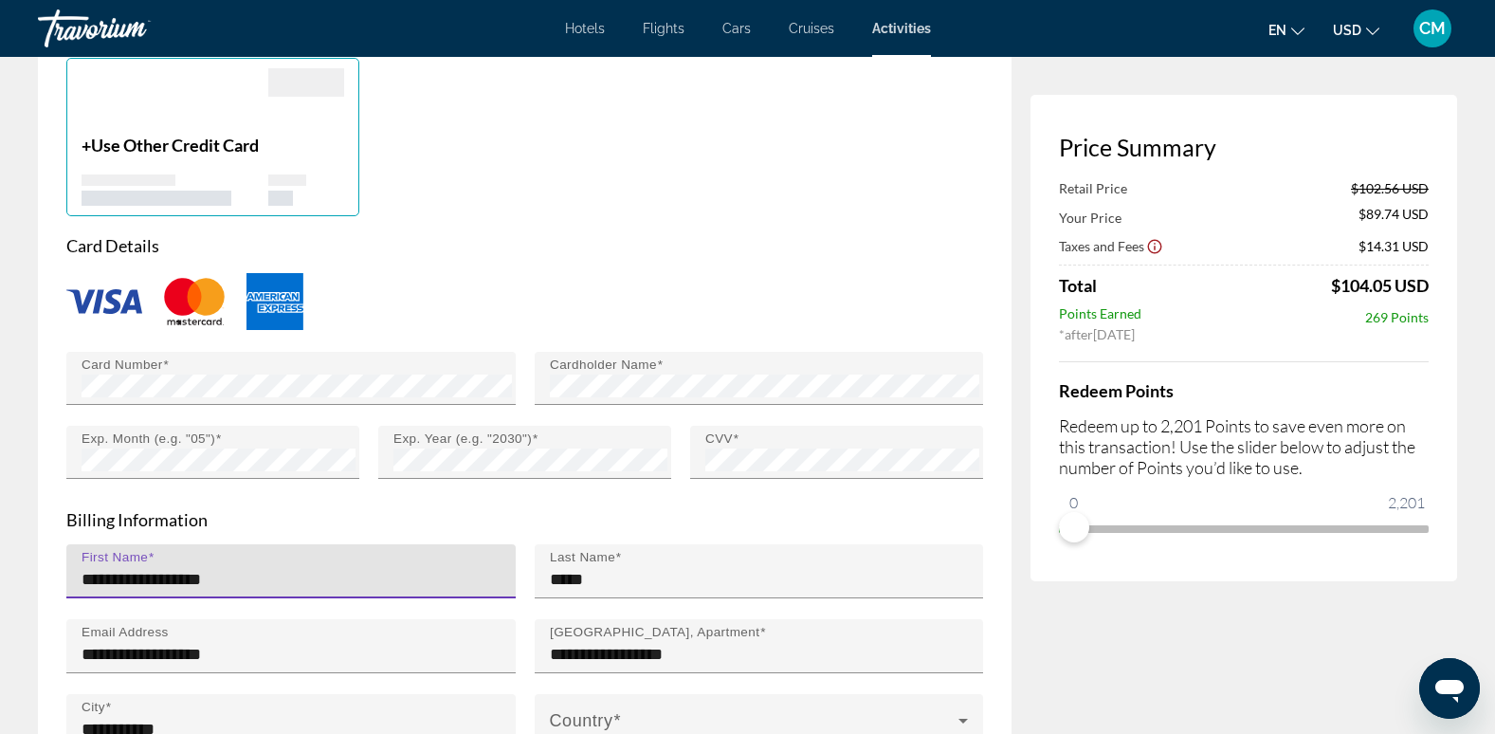
type input "*****"
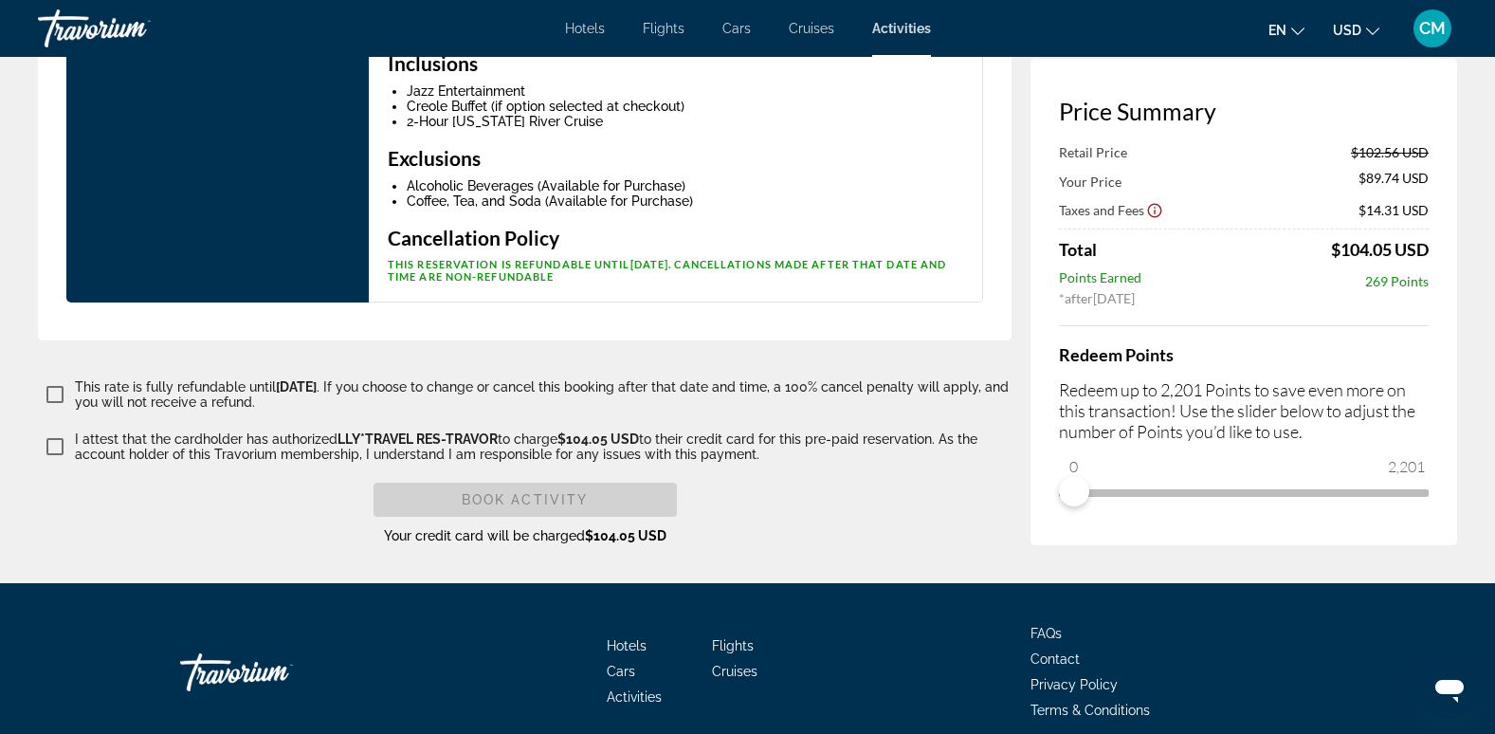
scroll to position [2844, 0]
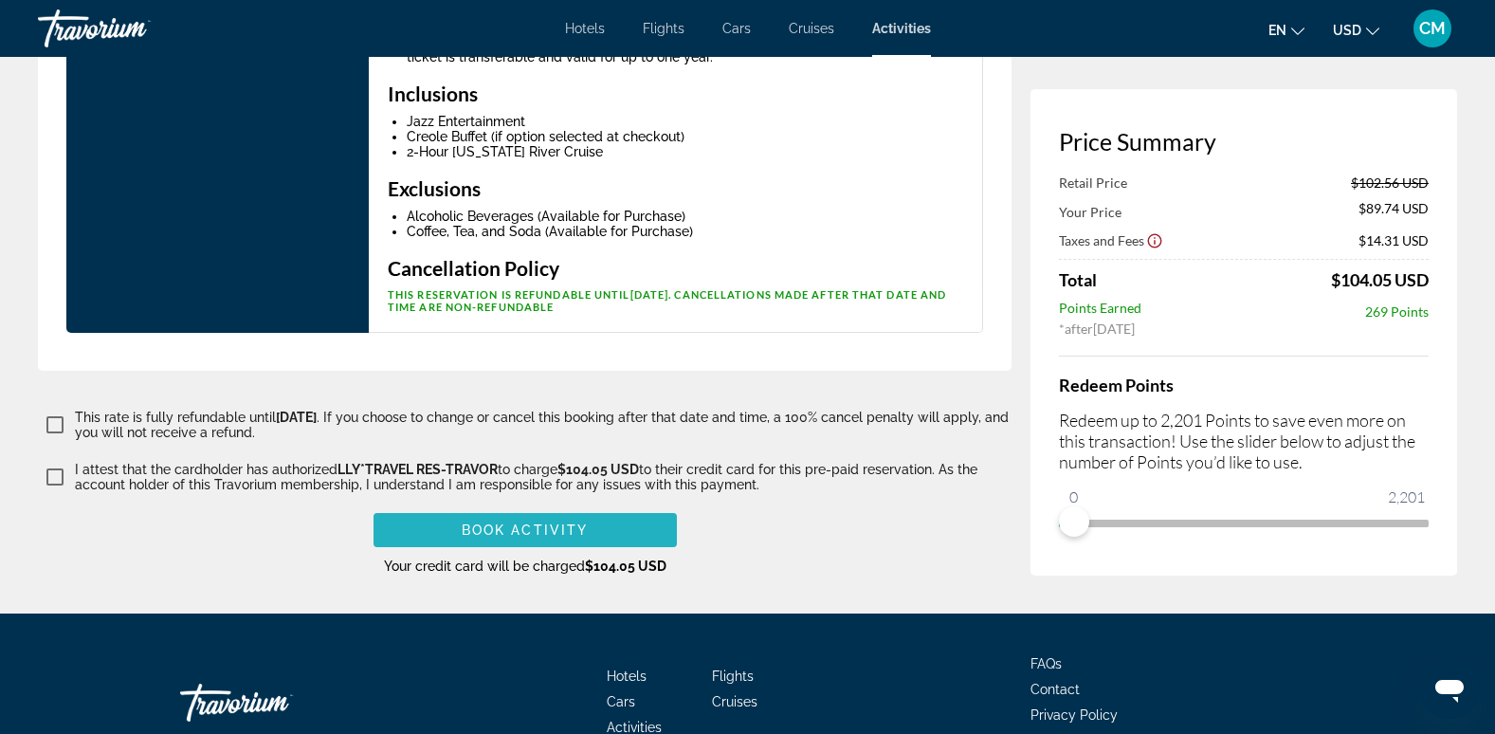
click at [469, 537] on span "Book Activity" at bounding box center [525, 529] width 126 height 15
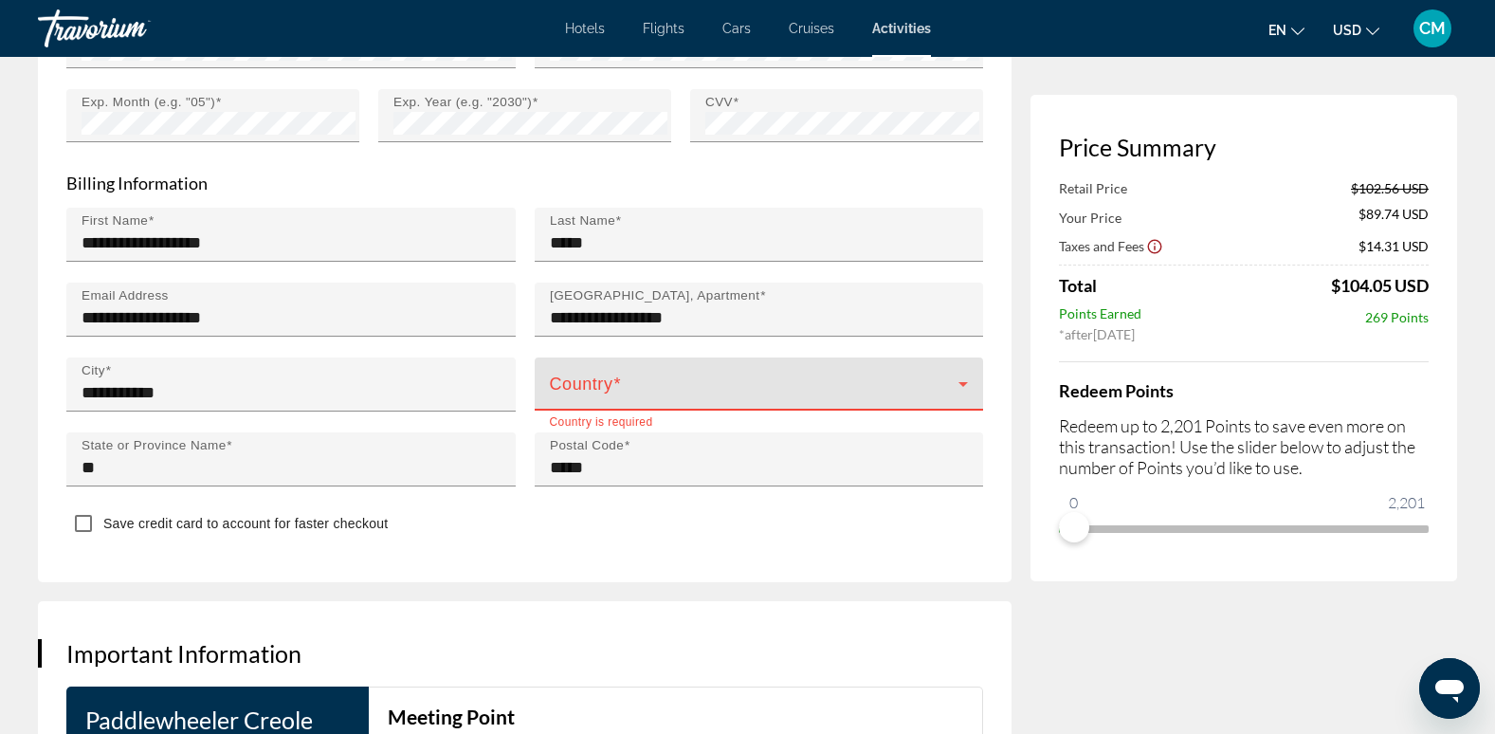
click at [960, 373] on icon "Main content" at bounding box center [963, 384] width 23 height 23
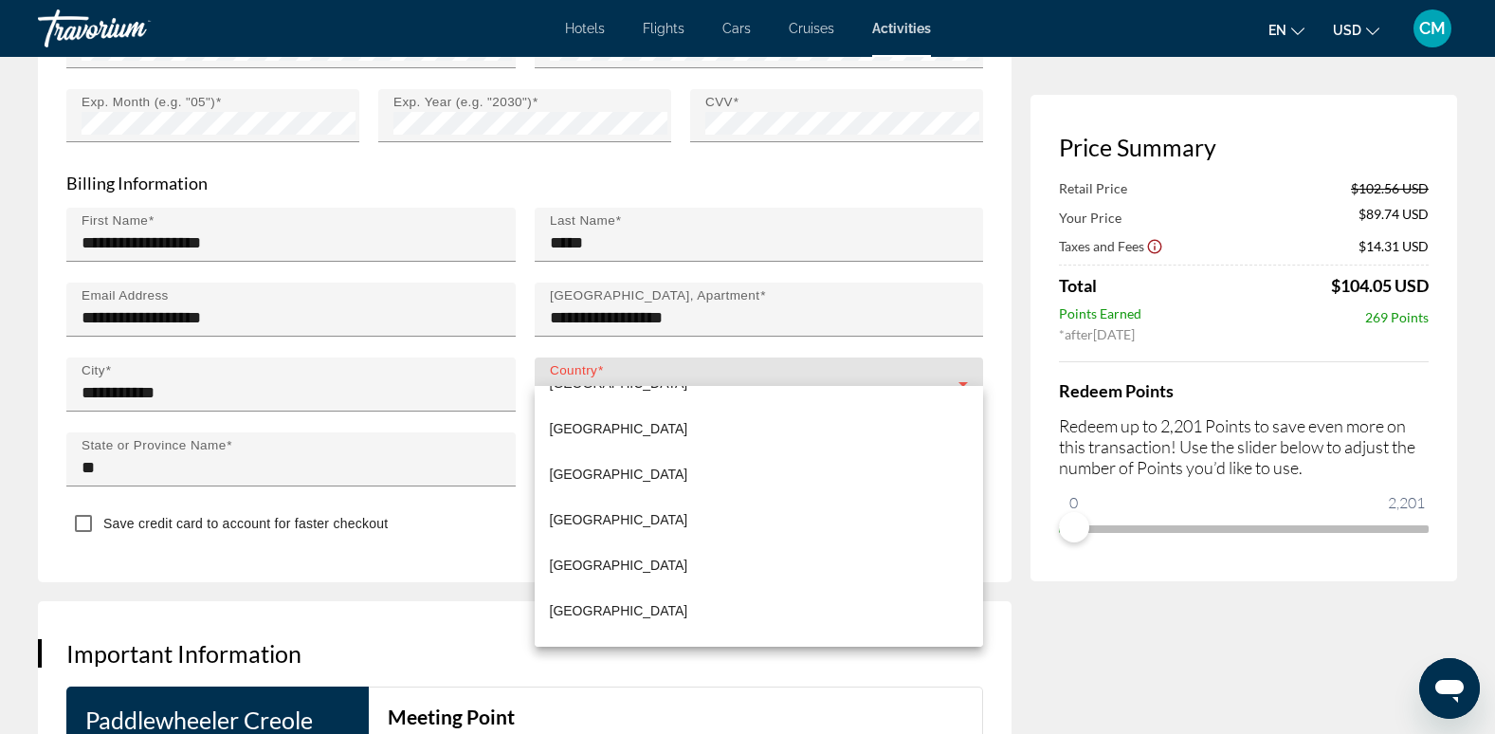
scroll to position [10897, 0]
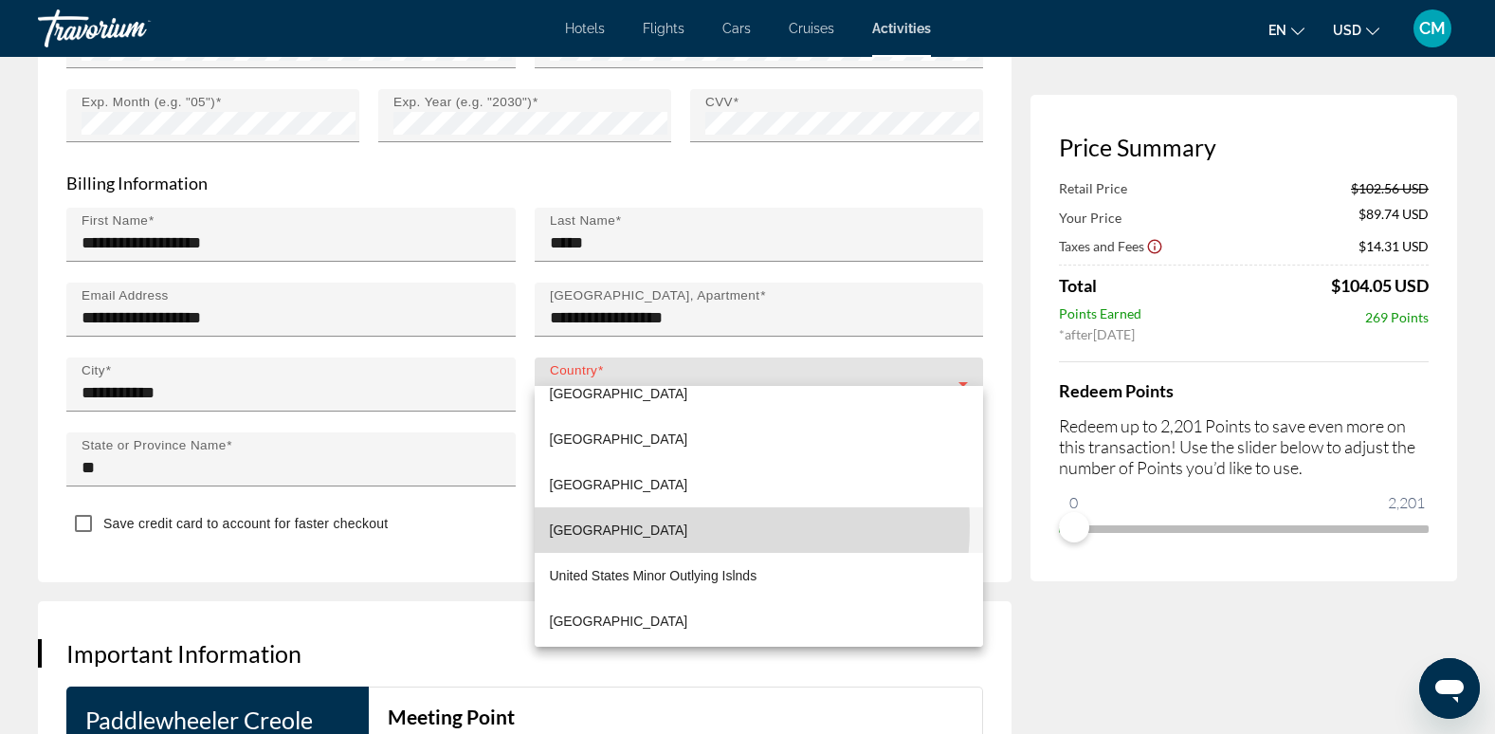
click at [658, 525] on span "[GEOGRAPHIC_DATA]" at bounding box center [619, 529] width 138 height 23
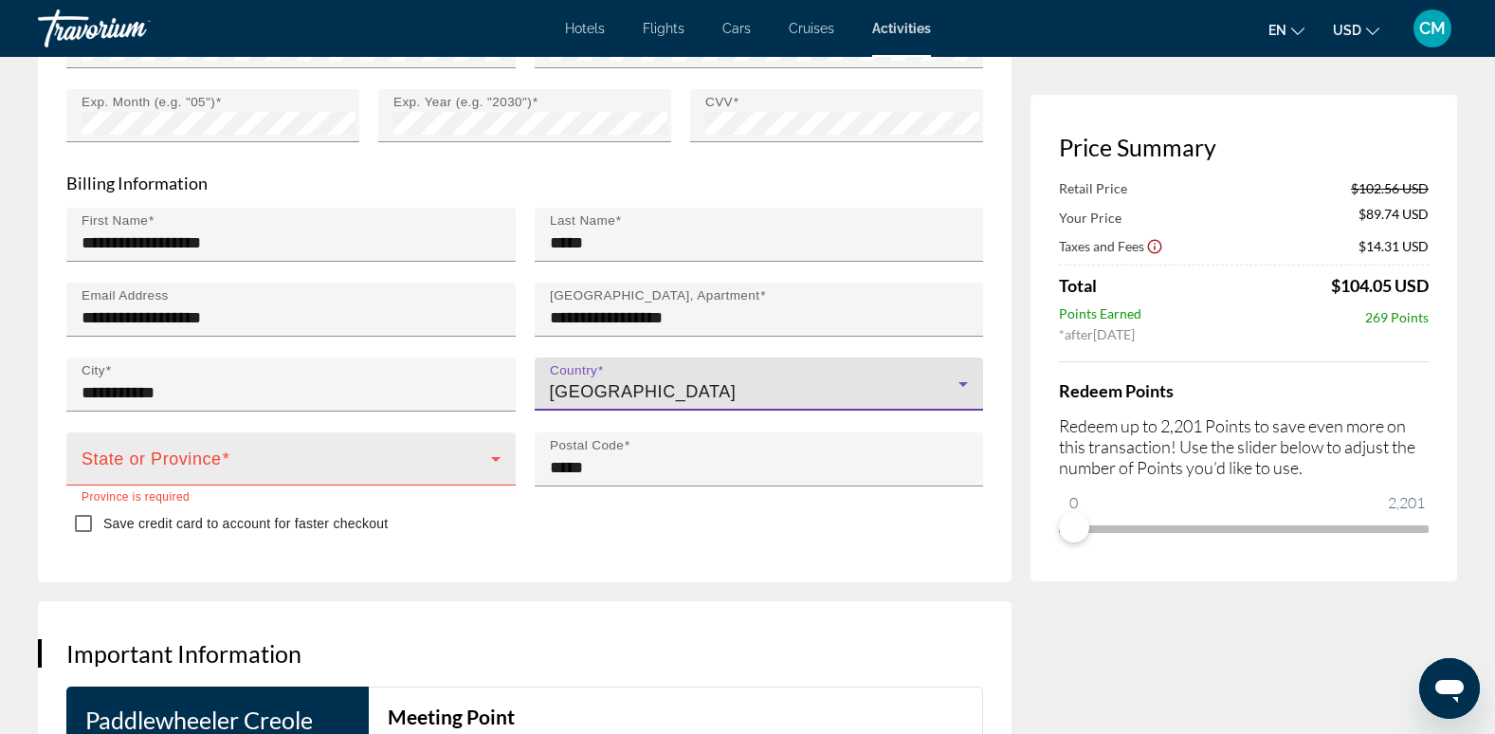
click at [493, 447] on icon "Main content" at bounding box center [495, 458] width 23 height 23
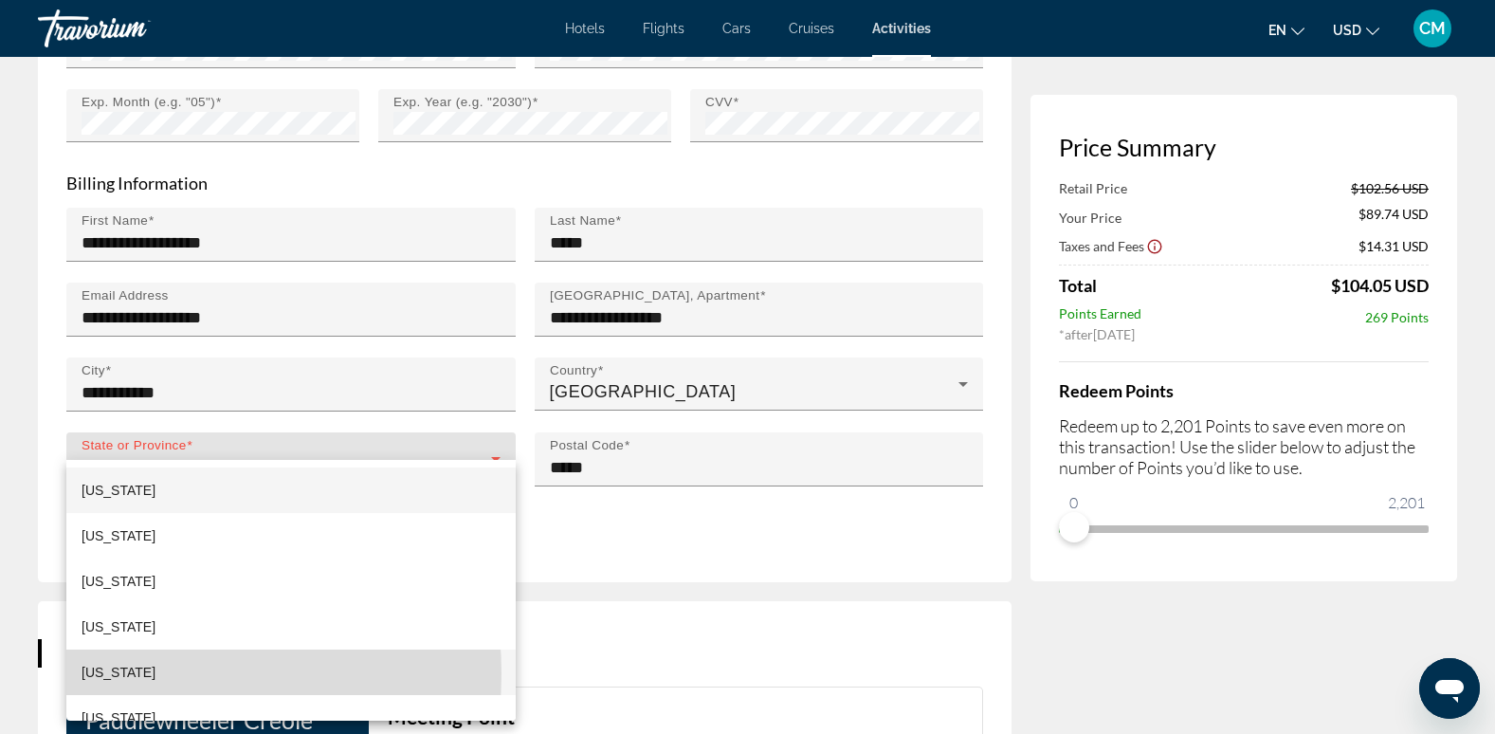
click at [123, 673] on span "[US_STATE]" at bounding box center [119, 672] width 74 height 23
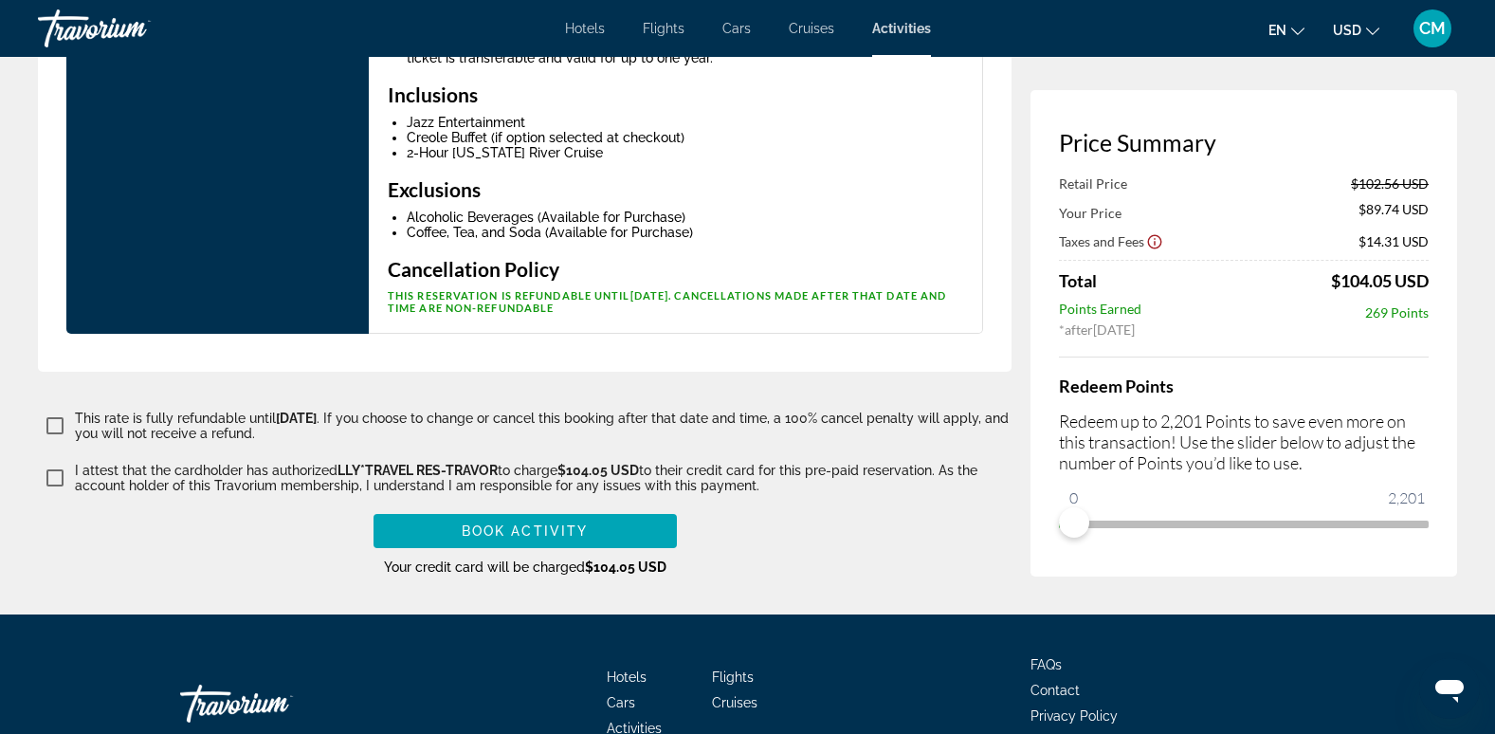
scroll to position [2896, 0]
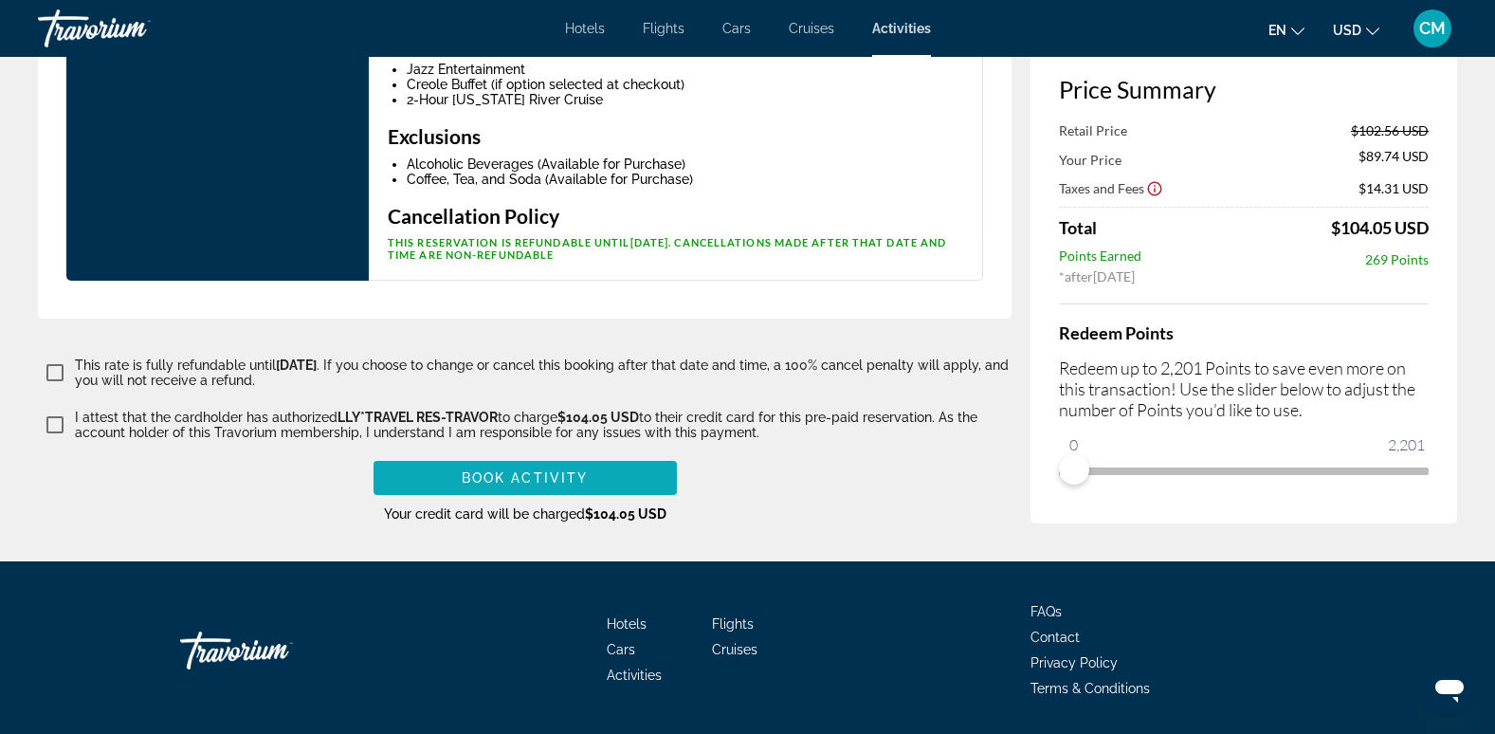
click at [580, 481] on span "Book Activity" at bounding box center [525, 477] width 126 height 15
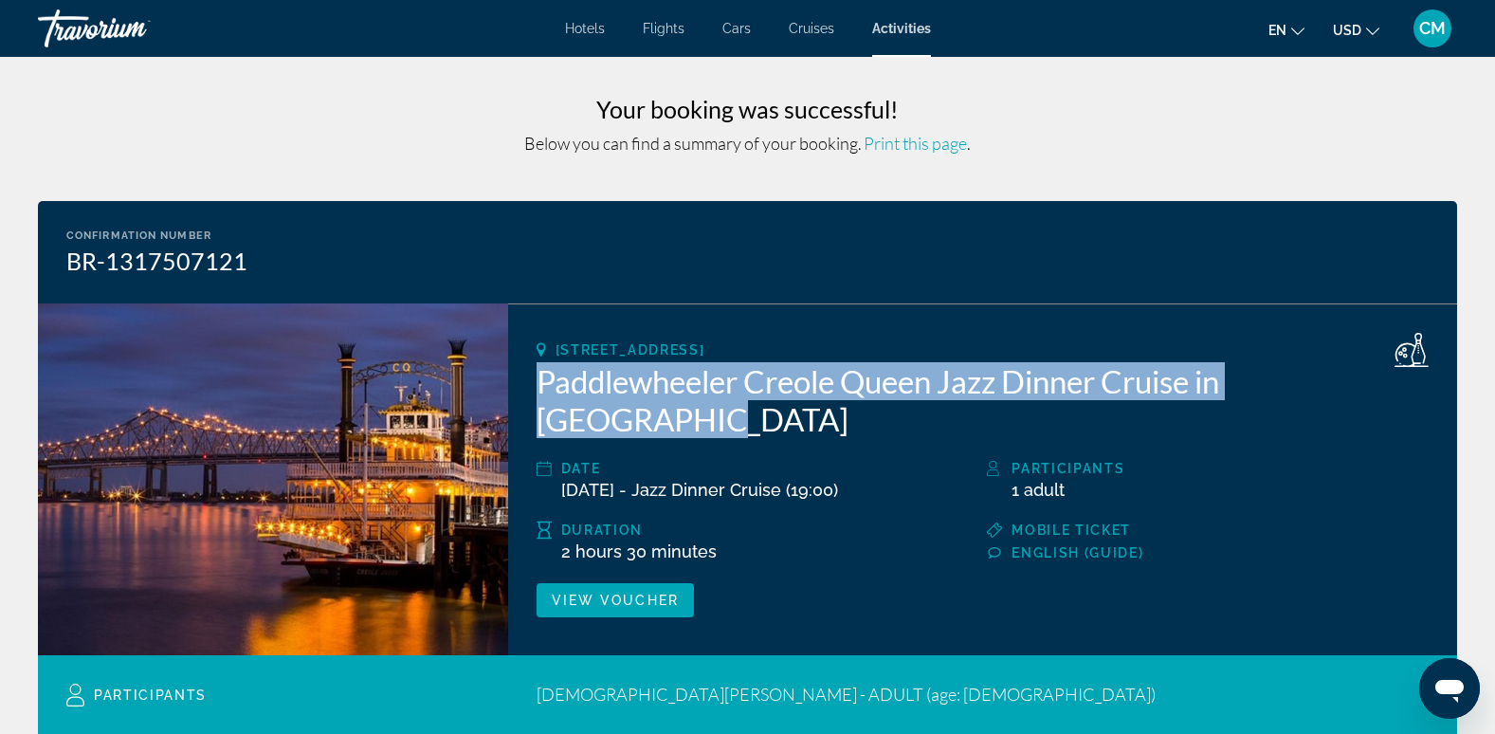
drag, startPoint x: 541, startPoint y: 382, endPoint x: 1413, endPoint y: 387, distance: 872.1
click at [1413, 387] on h2 "Paddlewheeler Creole Queen Jazz Dinner Cruise in [GEOGRAPHIC_DATA]" at bounding box center [983, 400] width 892 height 76
drag, startPoint x: 1413, startPoint y: 387, endPoint x: 1378, endPoint y: 379, distance: 35.9
copy h2 "Paddlewheeler Creole Queen Jazz Dinner Cruise in [GEOGRAPHIC_DATA]"
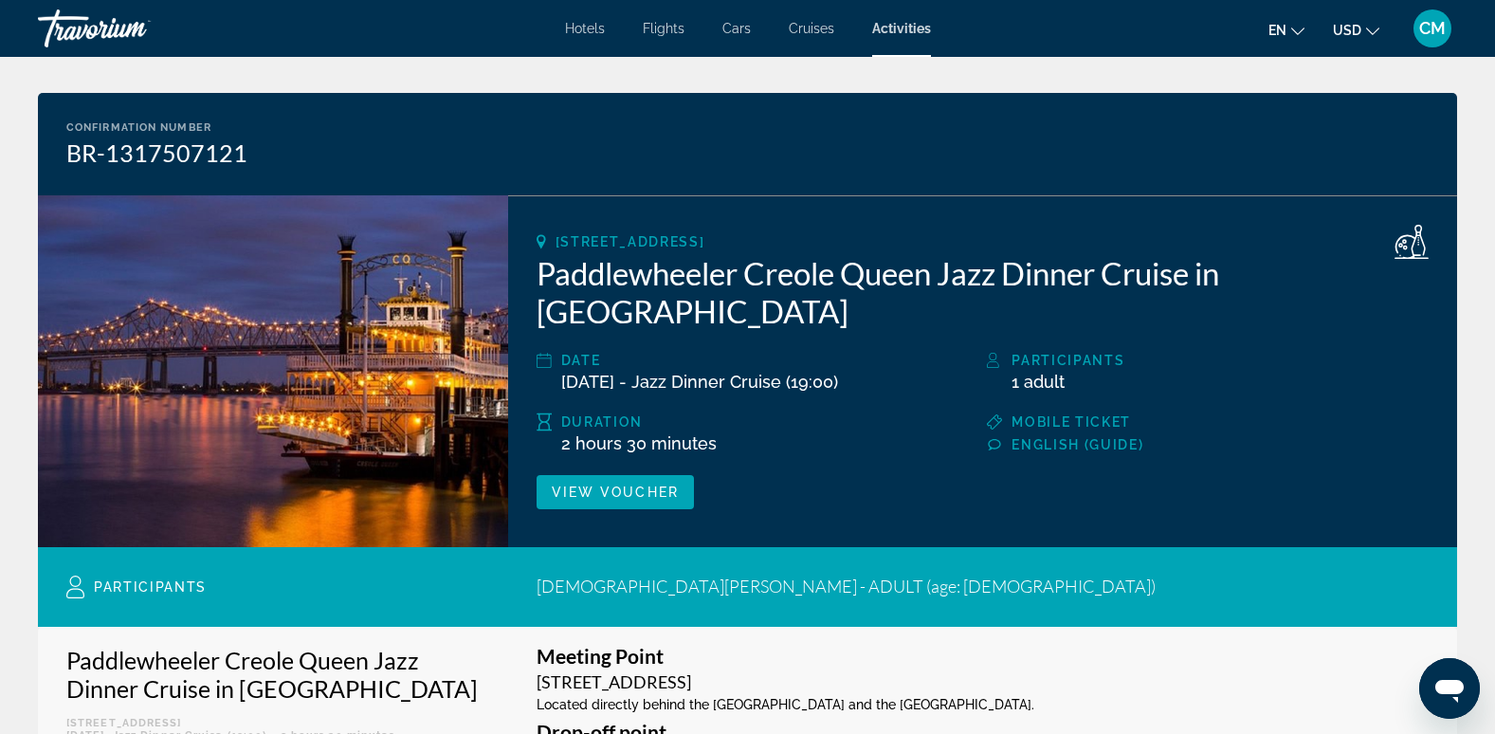
scroll to position [95, 0]
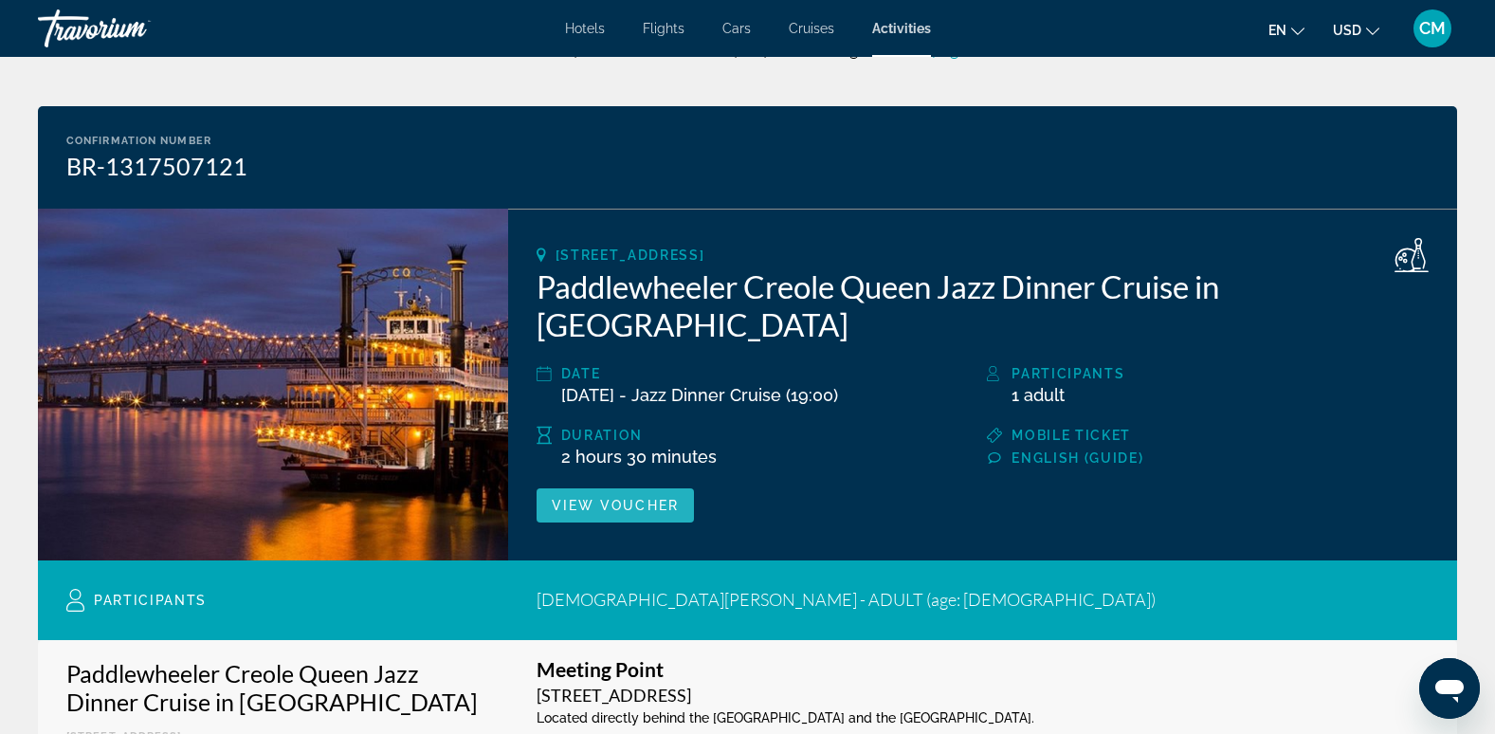
click at [652, 498] on span "View Voucher" at bounding box center [615, 505] width 127 height 15
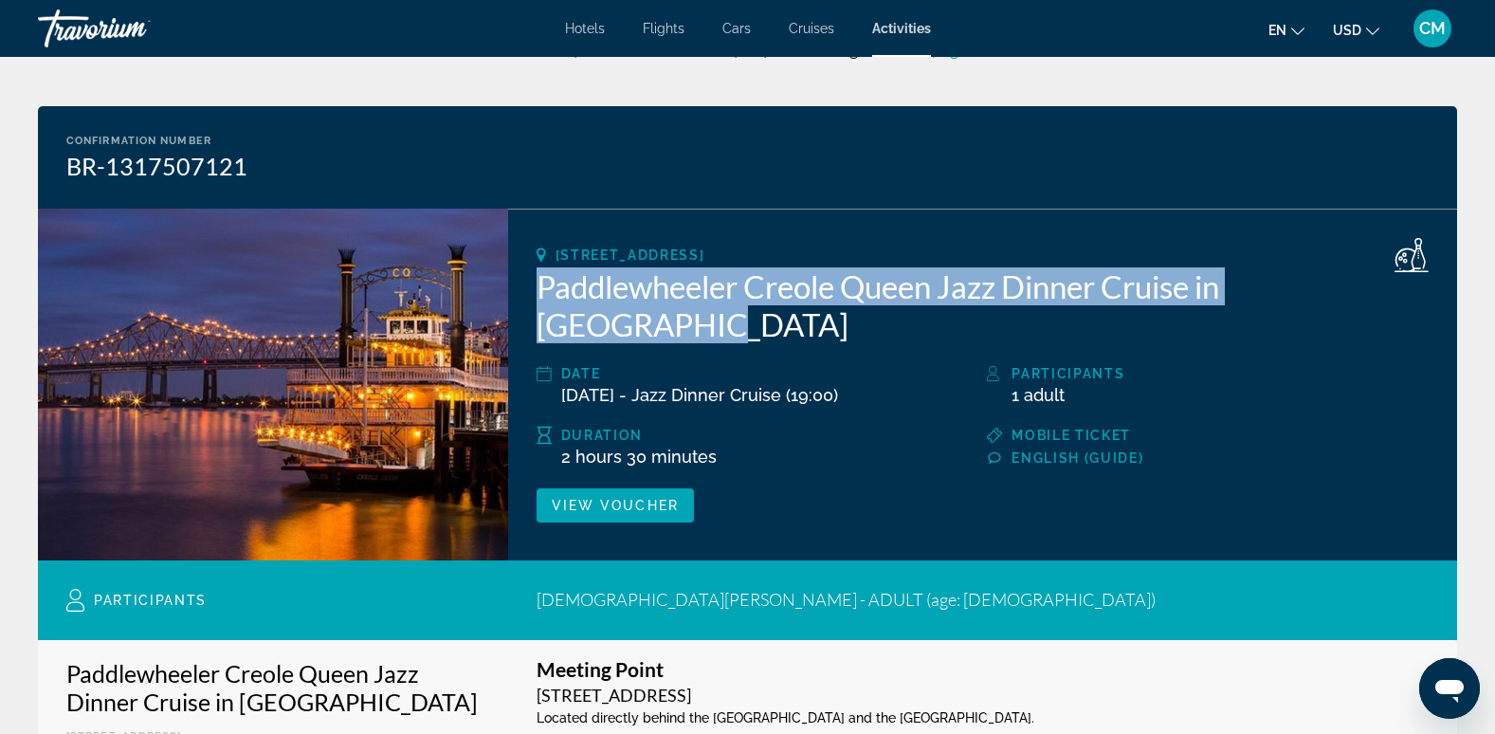
drag, startPoint x: 539, startPoint y: 286, endPoint x: 1412, endPoint y: 299, distance: 873.1
click at [1412, 299] on h2 "Paddlewheeler Creole Queen Jazz Dinner Cruise in [GEOGRAPHIC_DATA]" at bounding box center [983, 305] width 892 height 76
copy h2 "Paddlewheeler Creole Queen Jazz Dinner Cruise in [GEOGRAPHIC_DATA]"
